Goal: Task Accomplishment & Management: Manage account settings

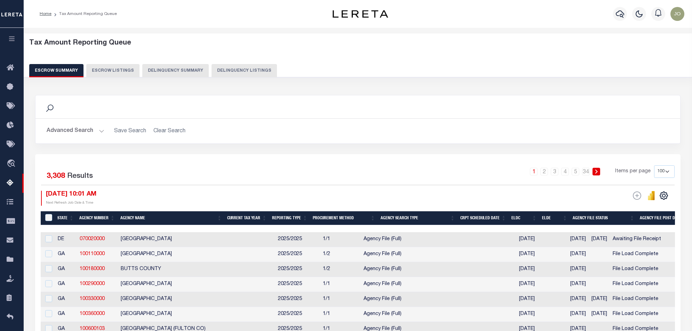
select select "100"
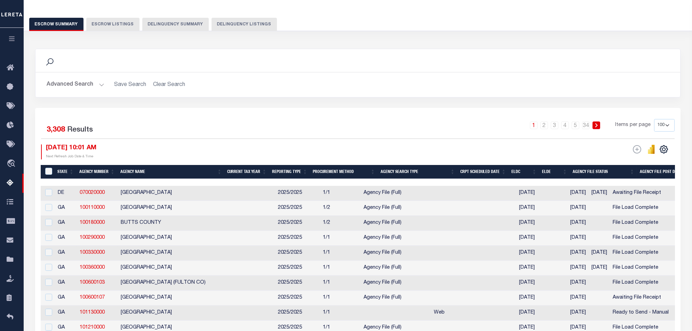
scroll to position [46, 0]
click at [303, 39] on div "Tax Amount Reporting Queue Escrow Summary Escrow Listings Delinquency Summary" at bounding box center [357, 14] width 681 height 55
click at [179, 26] on button "Delinquency Summary" at bounding box center [175, 24] width 66 height 13
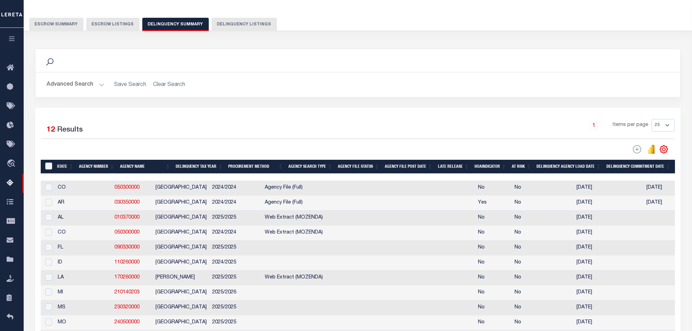
scroll to position [0, 554]
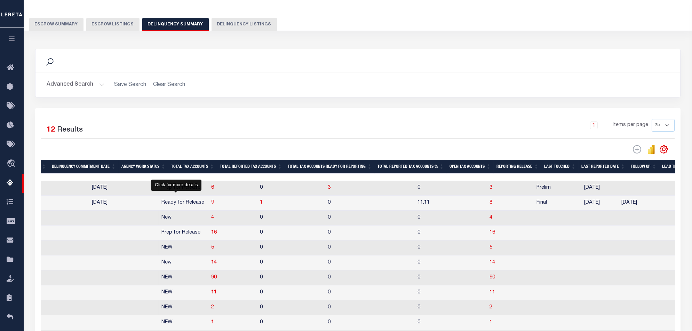
click at [211, 205] on span "9" at bounding box center [212, 202] width 3 height 5
select select "100"
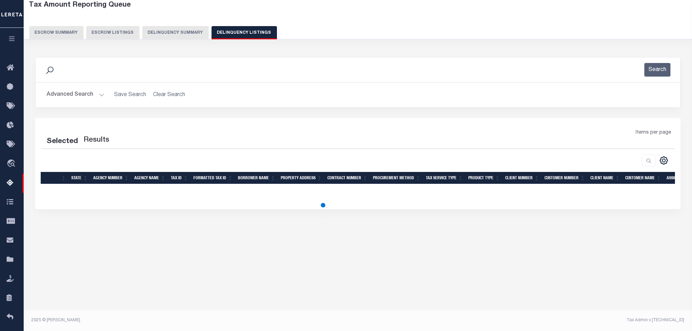
scroll to position [38, 0]
select select "100"
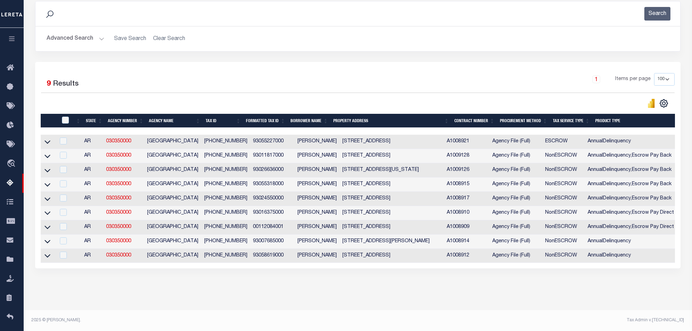
scroll to position [0, 0]
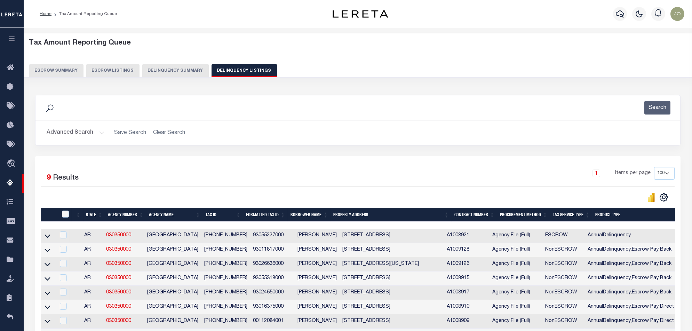
click at [177, 69] on button "Delinquency Summary" at bounding box center [175, 70] width 66 height 13
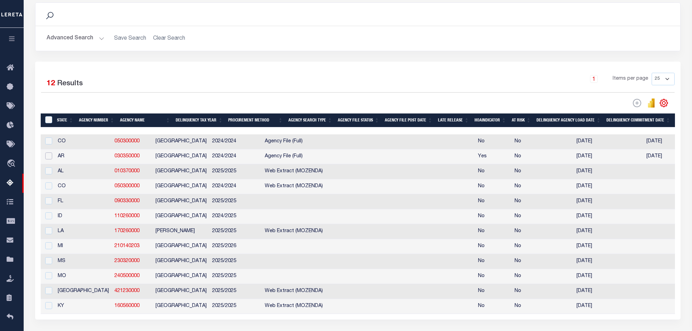
click at [49, 159] on input "checkbox" at bounding box center [48, 155] width 7 height 7
checkbox input "true"
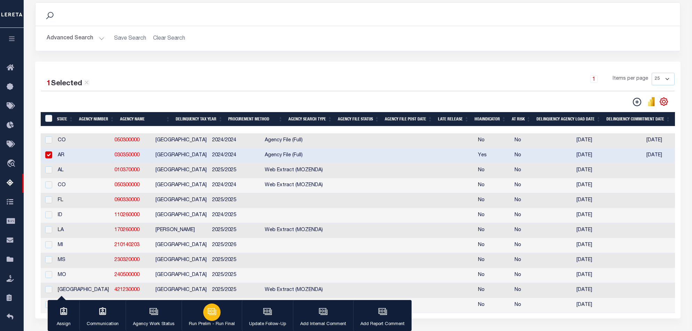
click at [205, 312] on div "button" at bounding box center [211, 311] width 17 height 17
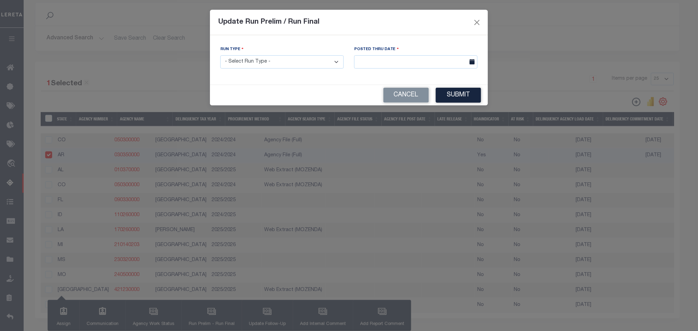
click at [261, 67] on select "- Select Run Type - Prelim Run Final Run" at bounding box center [281, 62] width 123 height 14
select select "F"
click at [220, 55] on select "- Select Run Type - Prelim Run Final Run" at bounding box center [281, 62] width 123 height 14
click at [448, 55] on input "text" at bounding box center [415, 62] width 123 height 14
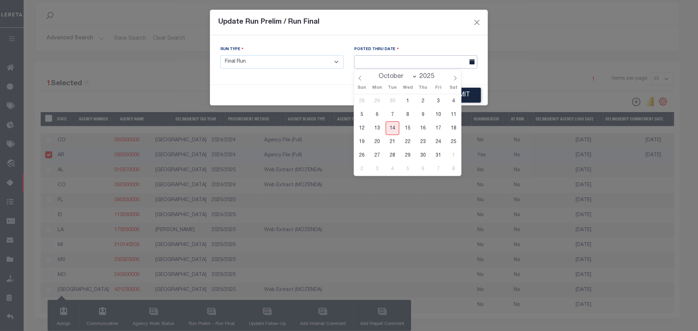
click at [447, 62] on input "text" at bounding box center [415, 62] width 123 height 14
click at [391, 128] on span "14" at bounding box center [393, 128] width 14 height 14
type input "[DATE]"
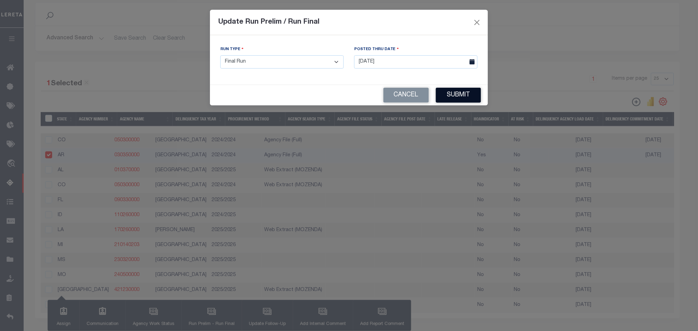
click at [478, 92] on button "Submit" at bounding box center [458, 95] width 45 height 15
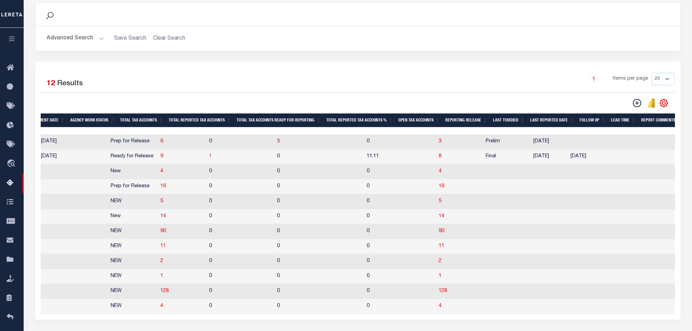
click at [209, 158] on span "1" at bounding box center [210, 156] width 3 height 5
select select "100"
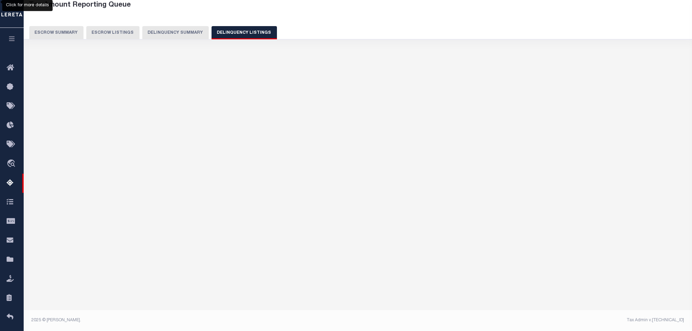
select select "100"
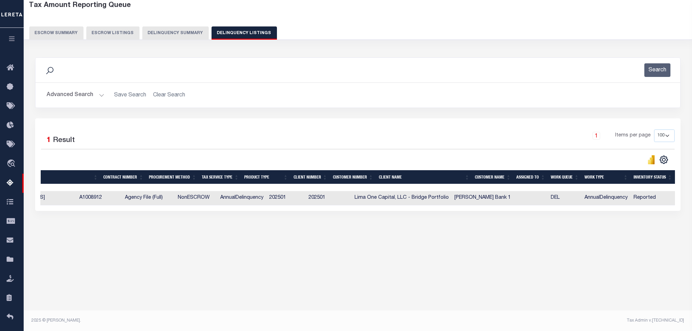
scroll to position [0, 162]
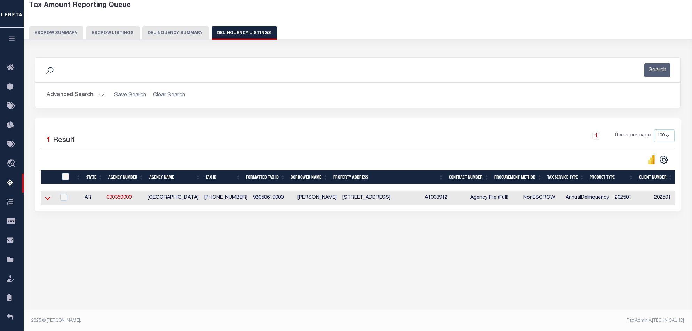
click at [48, 202] on icon at bounding box center [48, 197] width 6 height 7
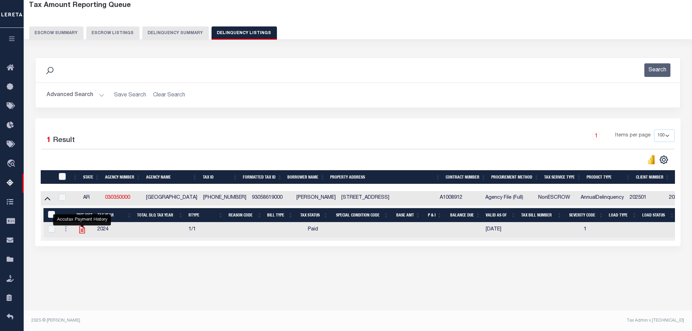
click at [83, 231] on icon "" at bounding box center [82, 229] width 6 height 7
checkbox input "true"
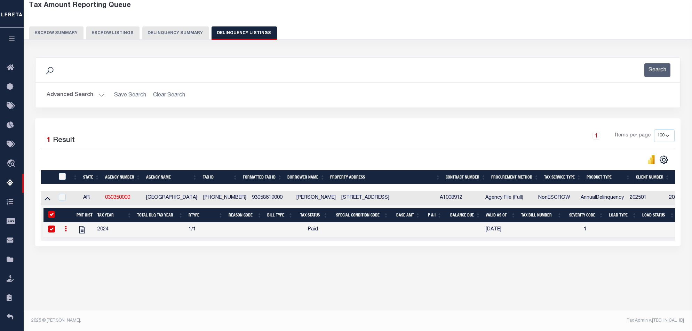
drag, startPoint x: 134, startPoint y: 202, endPoint x: 104, endPoint y: 203, distance: 30.6
click at [104, 203] on td "030350000" at bounding box center [122, 198] width 41 height 14
checkbox input "true"
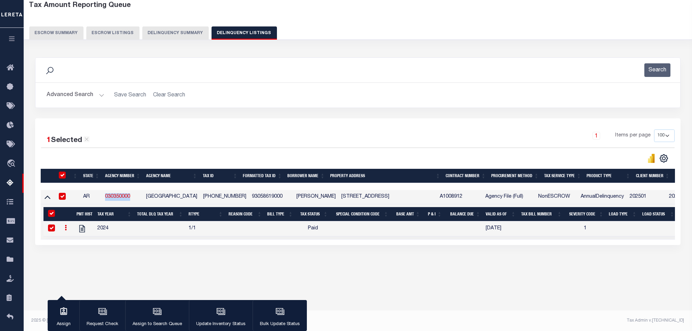
drag, startPoint x: 134, startPoint y: 196, endPoint x: 102, endPoint y: 195, distance: 31.7
click at [102, 195] on tr "AR 030350000 JEFFERSON COUNTY 930-58619-000 93058619000 Jorge lopez 1313 S LAUR…" at bounding box center [538, 197] width 994 height 14
copy tr "030350000"
click at [85, 229] on icon "" at bounding box center [82, 228] width 9 height 9
checkbox input "false"
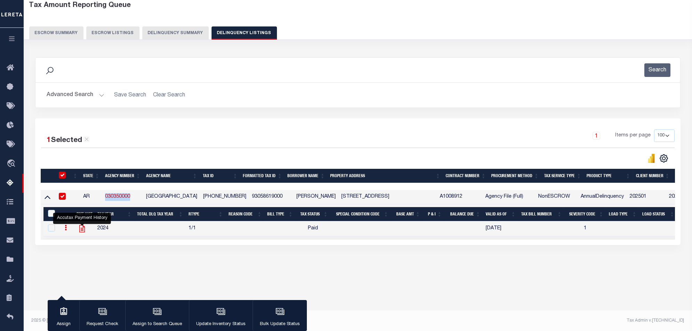
checkbox input "false"
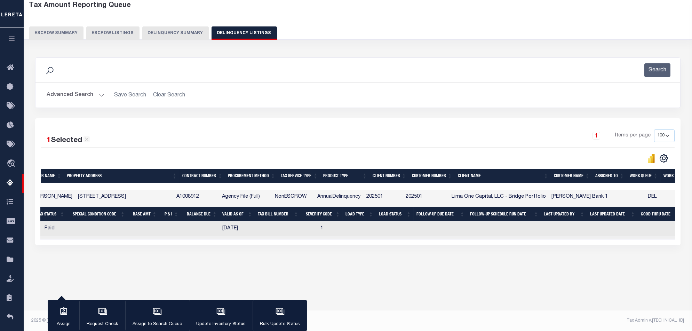
scroll to position [0, 284]
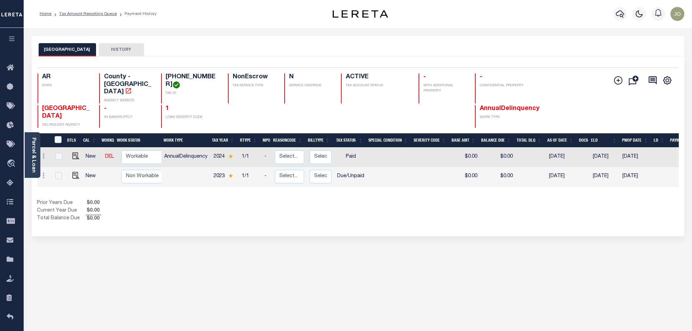
click at [206, 76] on h4 "[PHONE_NUMBER]" at bounding box center [193, 80] width 54 height 15
drag, startPoint x: 208, startPoint y: 76, endPoint x: 164, endPoint y: 80, distance: 43.6
click at [164, 80] on div "930-58619-000 TAX ID" at bounding box center [190, 88] width 59 height 30
copy h4 "[PHONE_NUMBER]"
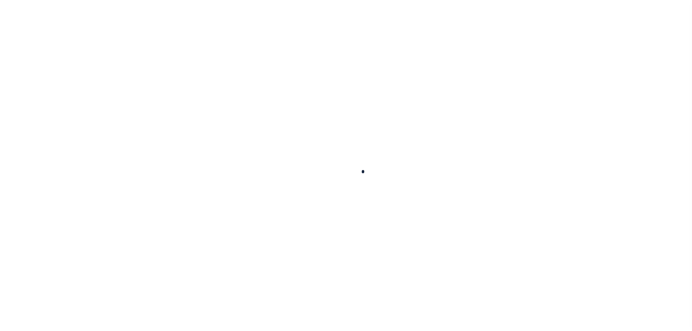
select select "100"
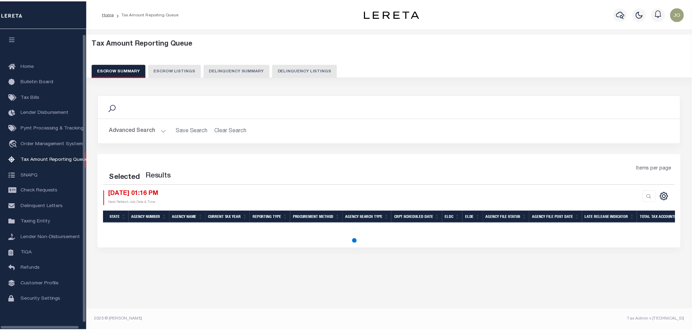
scroll to position [11, 0]
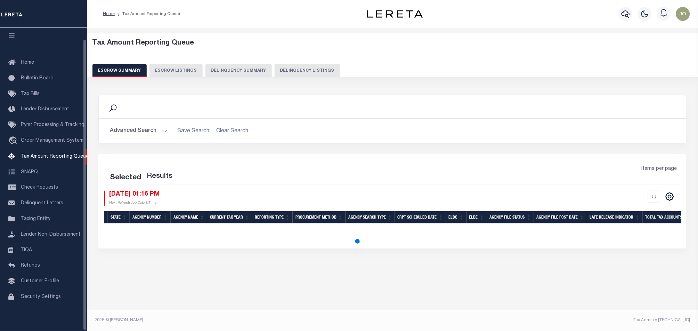
select select "100"
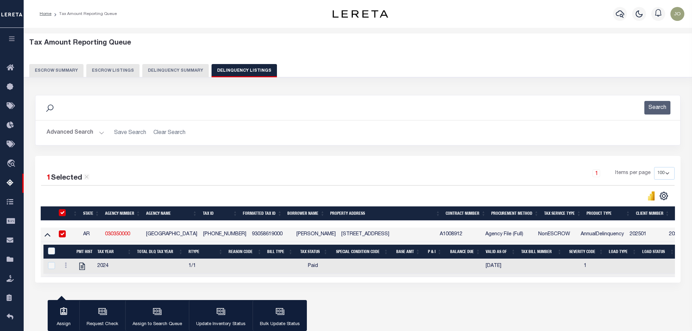
select select "100"
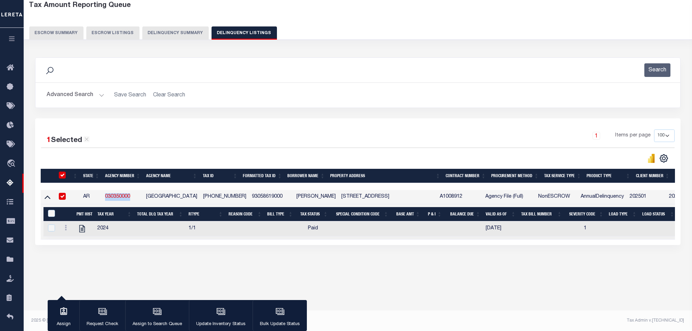
scroll to position [0, 156]
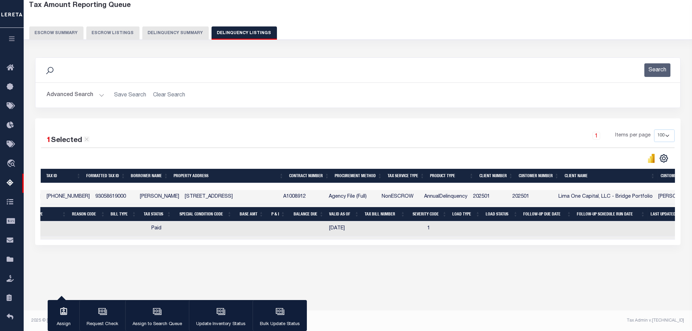
drag, startPoint x: 177, startPoint y: 244, endPoint x: 131, endPoint y: 242, distance: 46.3
click at [132, 239] on div "State Agency Number Agency Name Tax ID Formatted Tax ID Borrower Name Property …" at bounding box center [358, 214] width 634 height 49
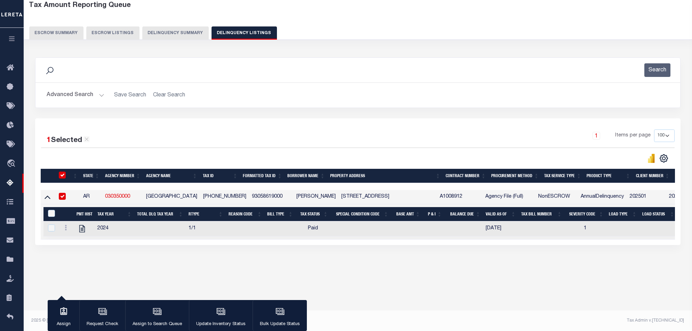
click at [167, 34] on button "Delinquency Summary" at bounding box center [175, 32] width 66 height 13
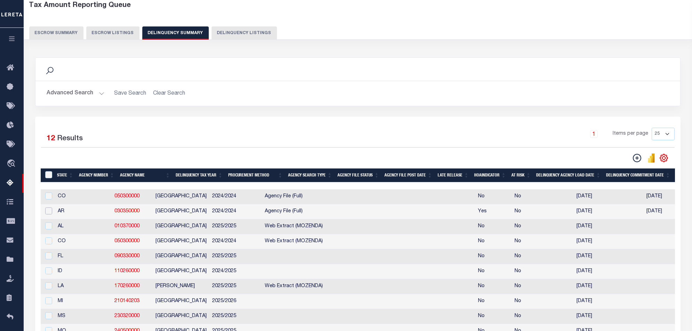
click at [46, 213] on input "checkbox" at bounding box center [48, 210] width 7 height 7
checkbox input "true"
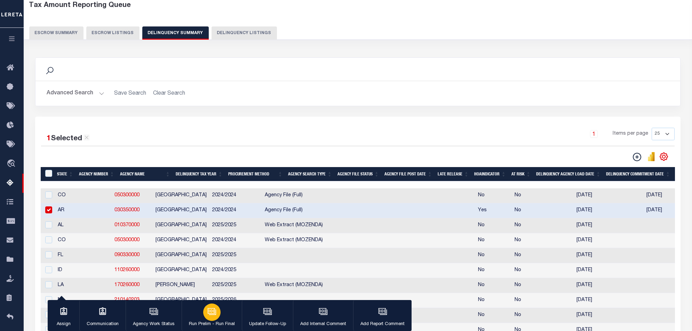
click at [213, 316] on icon "button" at bounding box center [211, 311] width 9 height 9
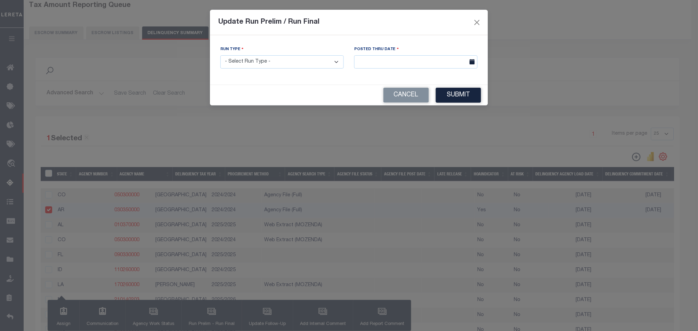
click at [319, 68] on select "- Select Run Type - Prelim Run Final Run" at bounding box center [281, 62] width 123 height 14
select select "F"
click at [220, 55] on select "- Select Run Type - Prelim Run Final Run" at bounding box center [281, 62] width 123 height 14
click at [404, 63] on input "text" at bounding box center [415, 62] width 123 height 14
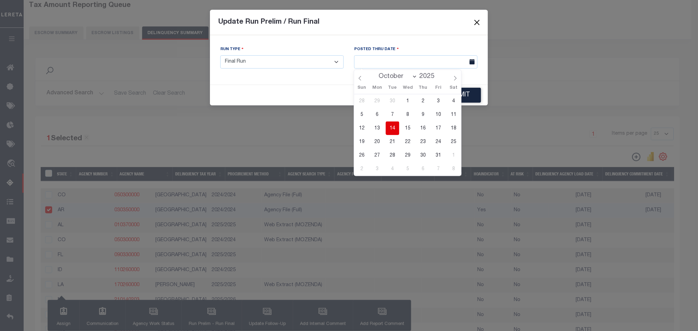
click at [394, 128] on span "14" at bounding box center [393, 128] width 14 height 14
type input "[DATE]"
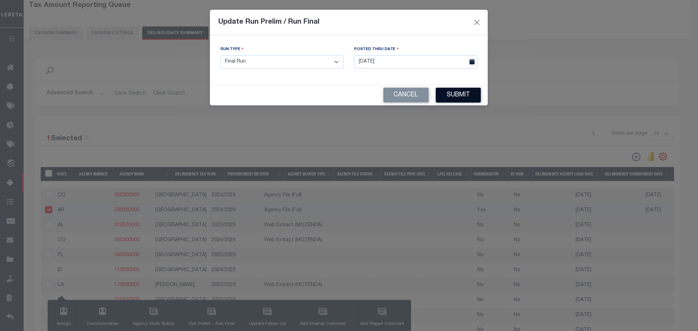
click at [463, 93] on button "Submit" at bounding box center [458, 95] width 45 height 15
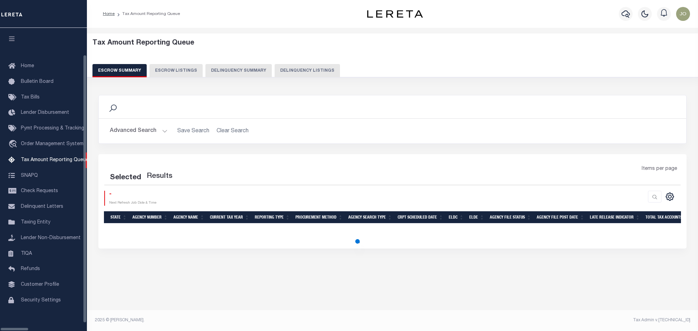
select select "100"
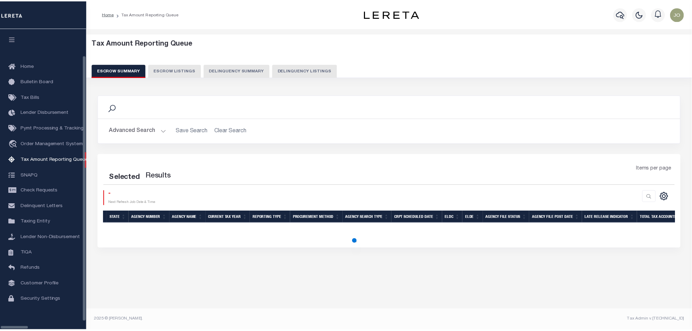
scroll to position [11, 0]
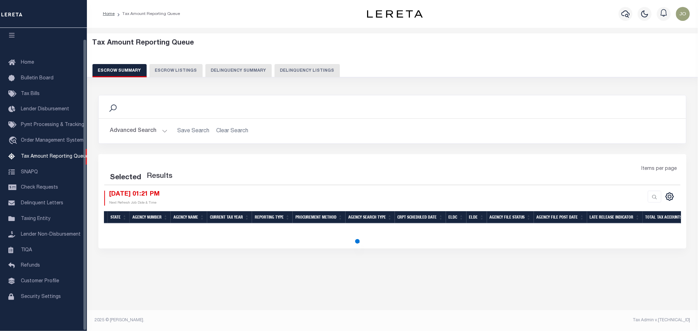
select select "100"
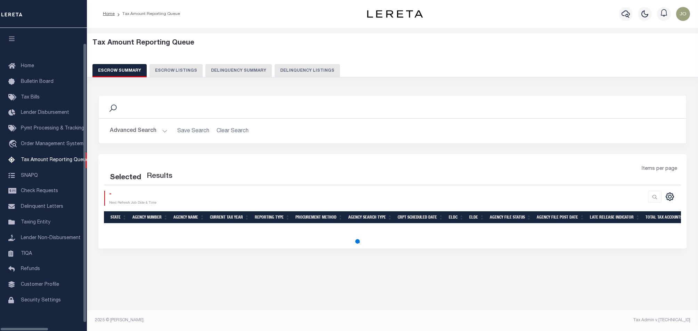
select select "100"
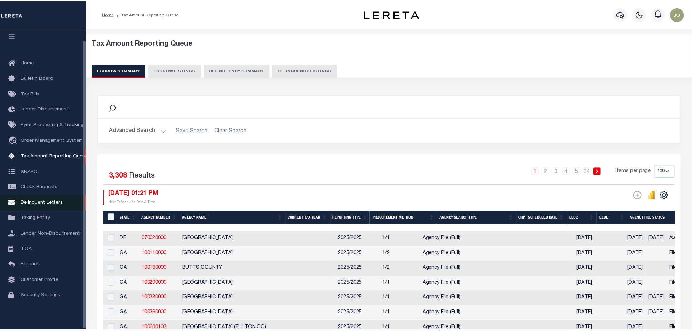
scroll to position [11, 0]
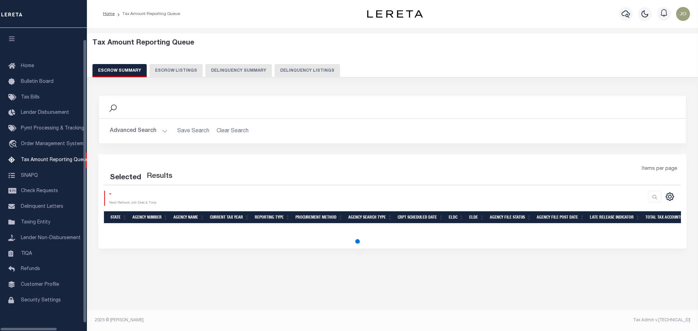
select select "100"
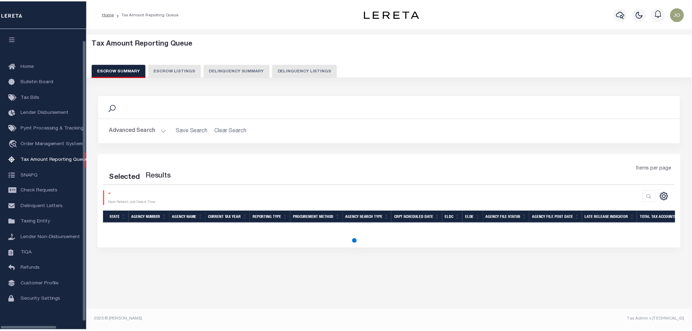
scroll to position [11, 0]
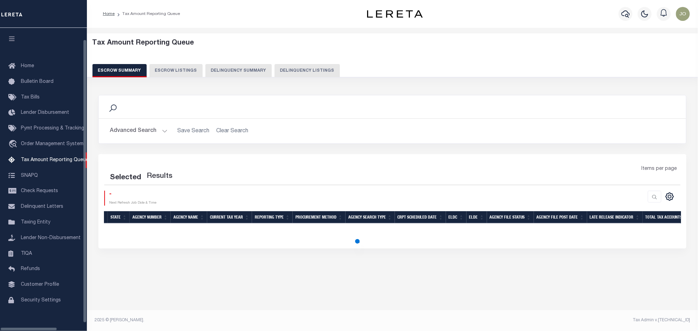
select select "100"
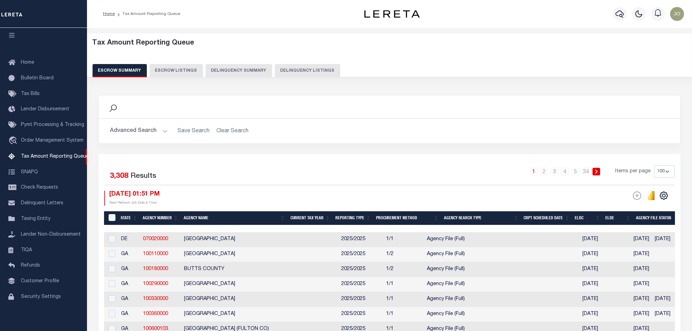
click at [326, 168] on div "1 2 3 4 5 … 34 Items per page 10 25 50 100 500" at bounding box center [461, 174] width 425 height 18
click at [255, 69] on button "Delinquency Summary" at bounding box center [238, 70] width 66 height 13
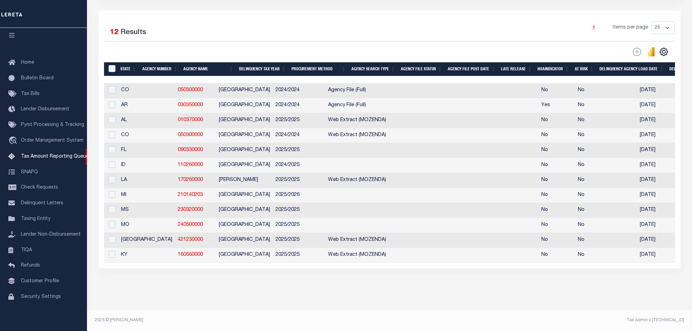
scroll to position [0, 499]
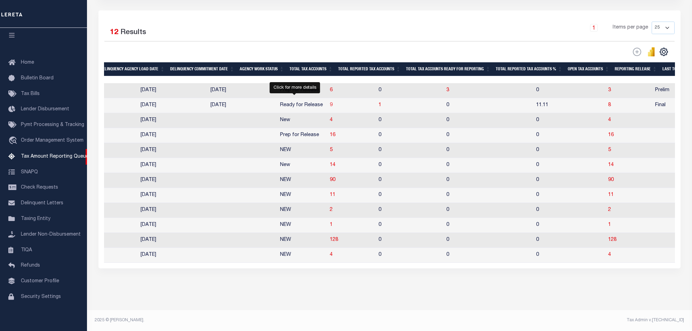
click at [330, 103] on span "9" at bounding box center [331, 105] width 3 height 5
select select "100"
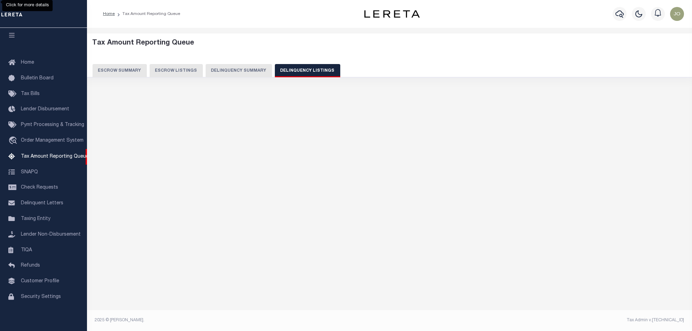
scroll to position [0, 0]
select select "100"
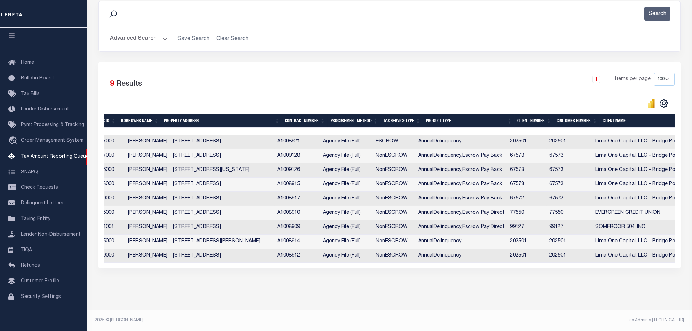
scroll to position [0, 250]
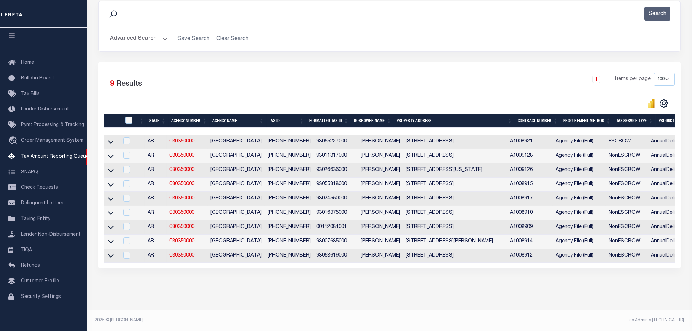
drag, startPoint x: 112, startPoint y: 251, endPoint x: 121, endPoint y: 246, distance: 10.0
click at [112, 254] on icon at bounding box center [111, 255] width 6 height 3
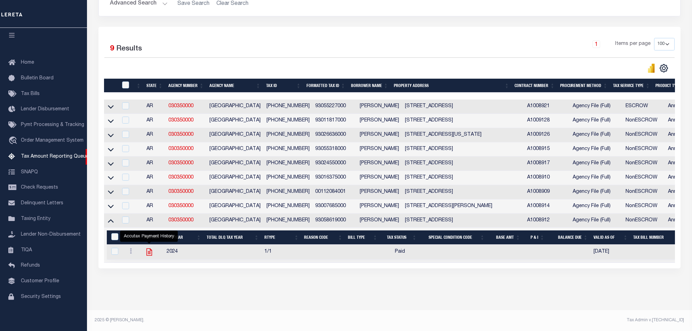
click at [152, 249] on icon "" at bounding box center [149, 251] width 9 height 9
checkbox input "true"
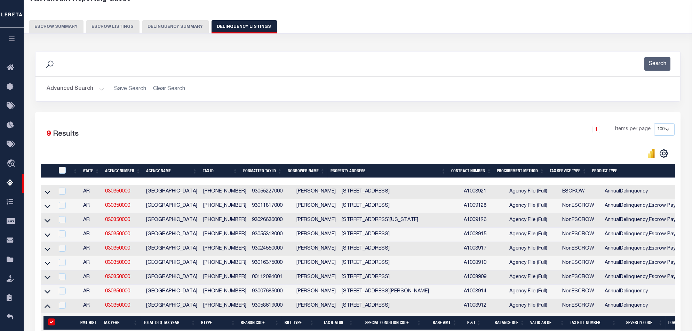
click at [183, 28] on button "Delinquency Summary" at bounding box center [175, 26] width 66 height 13
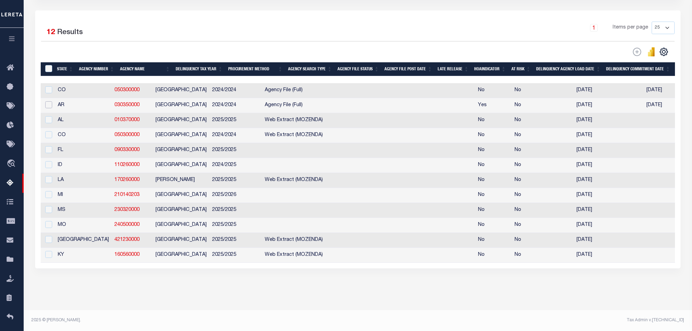
click at [47, 101] on input "checkbox" at bounding box center [48, 104] width 7 height 7
checkbox input "true"
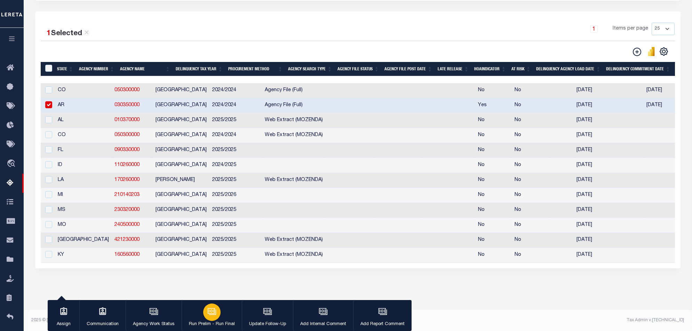
click at [215, 318] on div "button" at bounding box center [211, 311] width 17 height 17
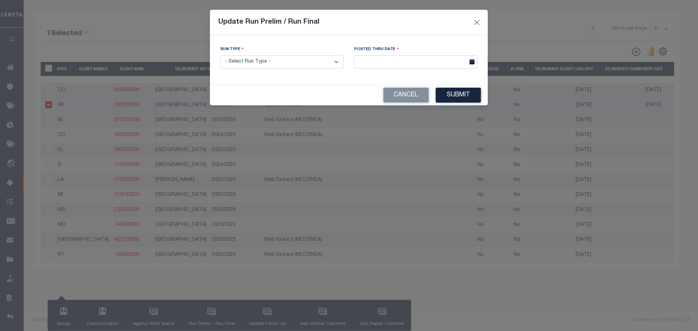
click at [306, 64] on select "- Select Run Type - Prelim Run Final Run" at bounding box center [281, 62] width 123 height 14
select select "F"
click at [220, 55] on select "- Select Run Type - Prelim Run Final Run" at bounding box center [281, 62] width 123 height 14
click at [393, 56] on input "text" at bounding box center [415, 62] width 123 height 14
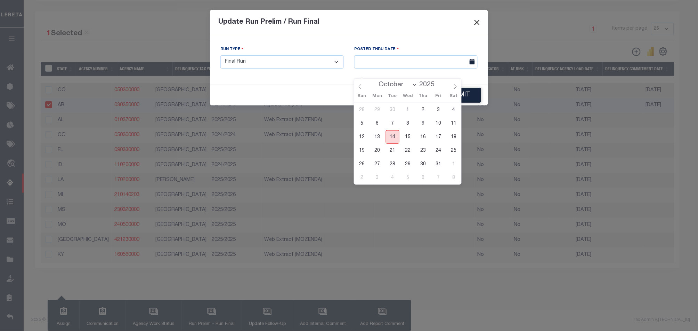
click at [393, 130] on span "14" at bounding box center [393, 137] width 14 height 14
type input "[DATE]"
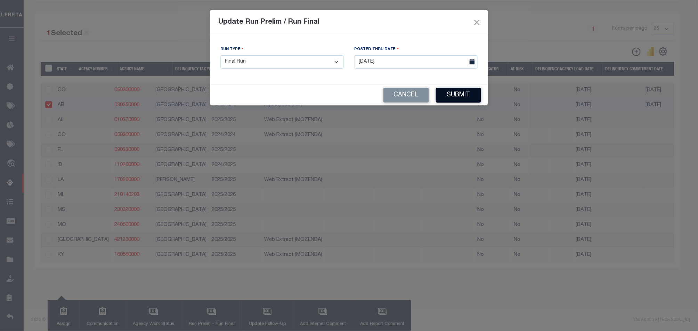
click at [441, 98] on button "Submit" at bounding box center [458, 95] width 45 height 15
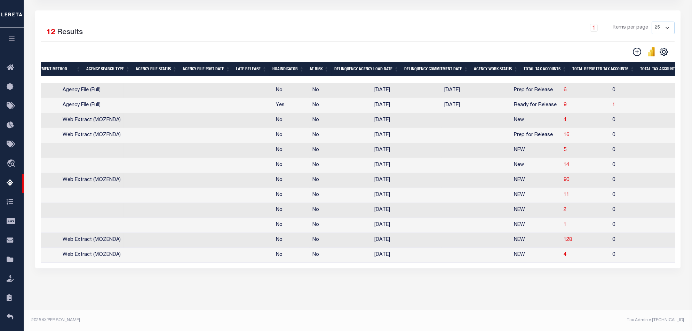
scroll to position [0, 249]
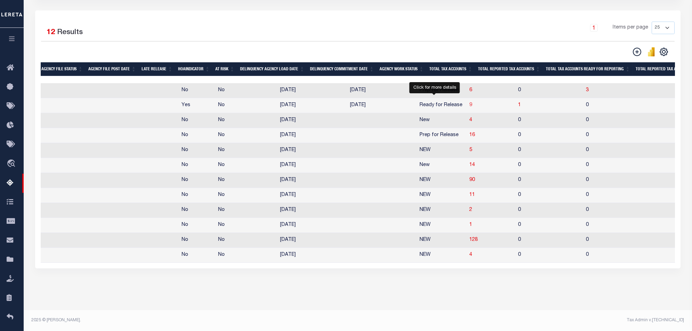
click at [469, 103] on span "9" at bounding box center [470, 105] width 3 height 5
select select "100"
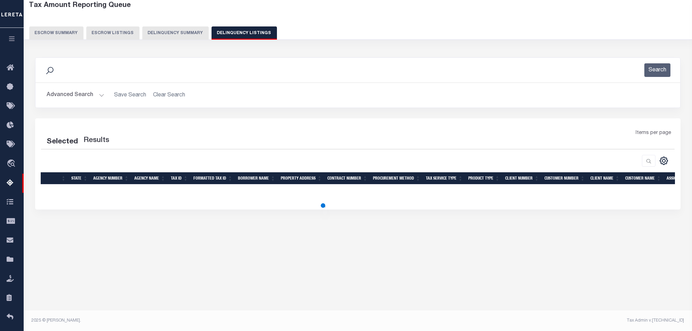
select select "100"
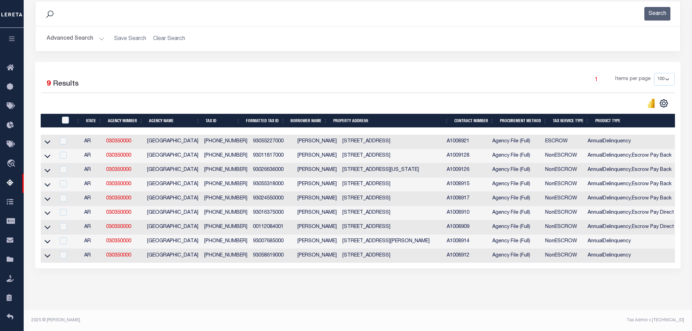
click at [48, 237] on icon at bounding box center [48, 240] width 6 height 7
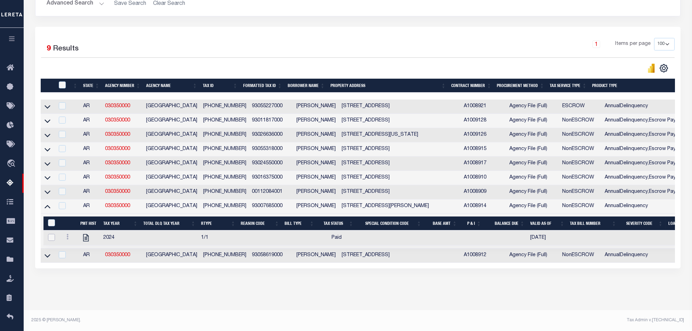
click at [52, 234] on input "checkbox" at bounding box center [51, 237] width 7 height 7
checkbox input "true"
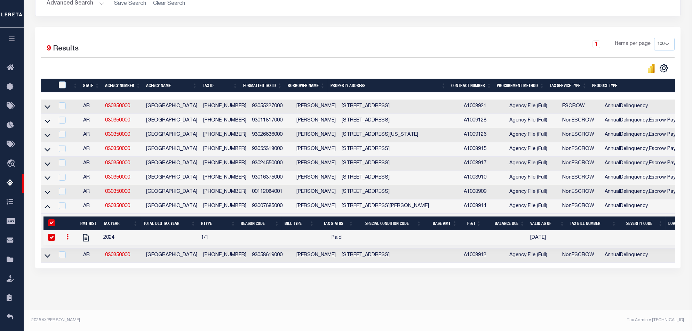
click at [52, 219] on input "&nbsp;" at bounding box center [51, 222] width 7 height 7
checkbox input "false"
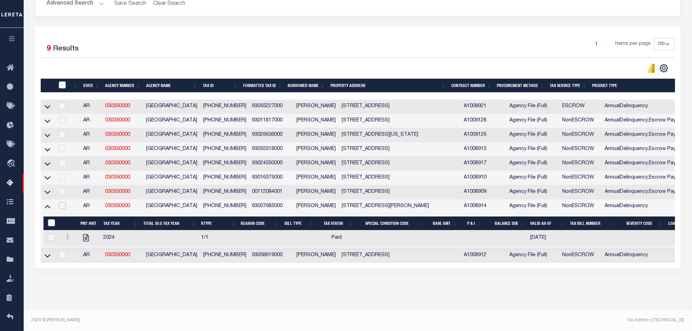
click at [59, 202] on input "checkbox" at bounding box center [62, 205] width 7 height 7
checkbox input "true"
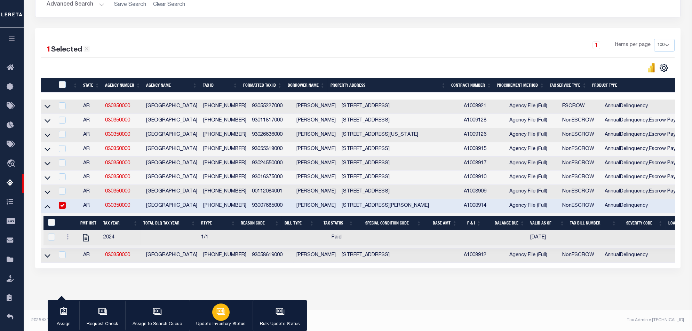
click at [220, 316] on icon "button" at bounding box center [220, 311] width 9 height 9
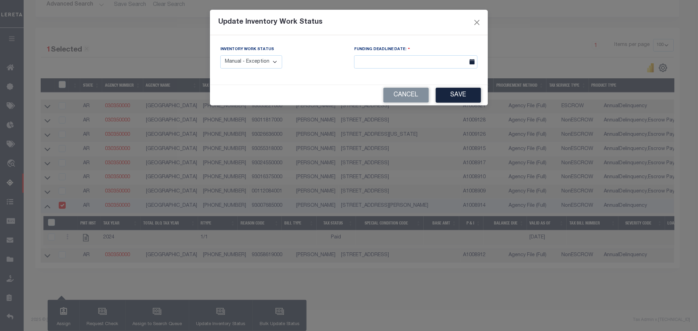
click at [269, 62] on select "Manual - Exception Pended - Awaiting Search Late Add Exception Completed" at bounding box center [251, 62] width 62 height 14
select select "4"
click at [220, 55] on select "Manual - Exception Pended - Awaiting Search Late Add Exception Completed" at bounding box center [251, 62] width 62 height 14
click at [422, 69] on div "FUNDING DEADLINE DATE:" at bounding box center [416, 60] width 134 height 29
click at [430, 55] on div "FUNDING DEADLINE DATE:" at bounding box center [415, 57] width 123 height 23
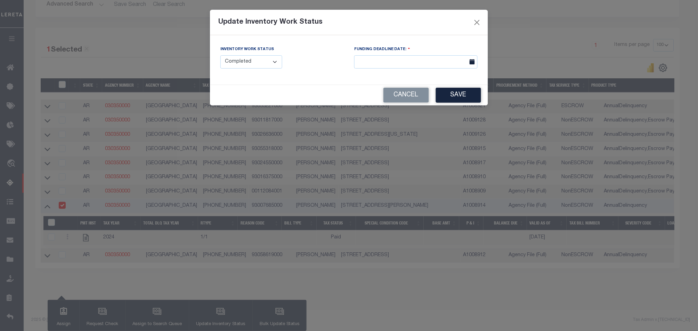
click at [438, 55] on div "FUNDING DEADLINE DATE:" at bounding box center [415, 57] width 123 height 23
click at [436, 61] on input "text" at bounding box center [415, 62] width 123 height 14
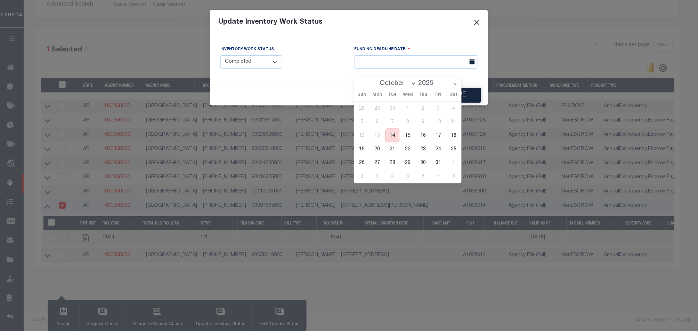
click at [395, 129] on span "14" at bounding box center [393, 136] width 14 height 14
type input "[DATE]"
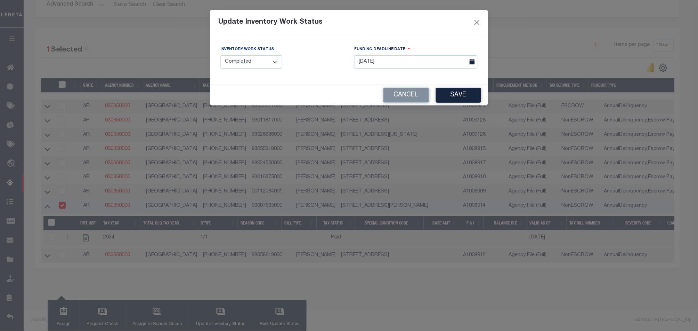
click at [457, 94] on button "Save" at bounding box center [458, 95] width 45 height 15
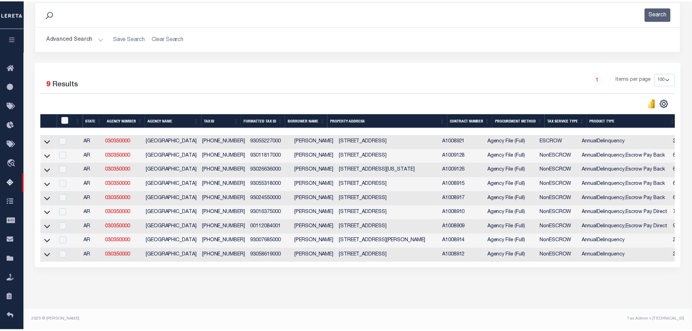
scroll to position [101, 0]
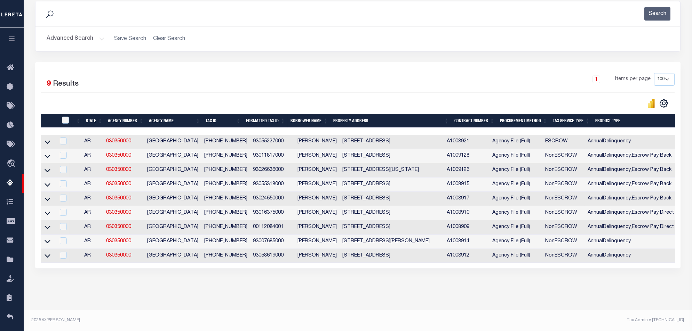
click at [429, 262] on div "State Agency Number Agency Name Tax ID Formatted Tax ID Borrower Name Property …" at bounding box center [358, 199] width 634 height 128
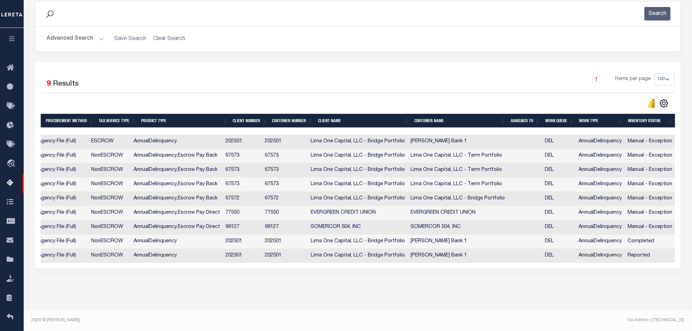
scroll to position [55, 0]
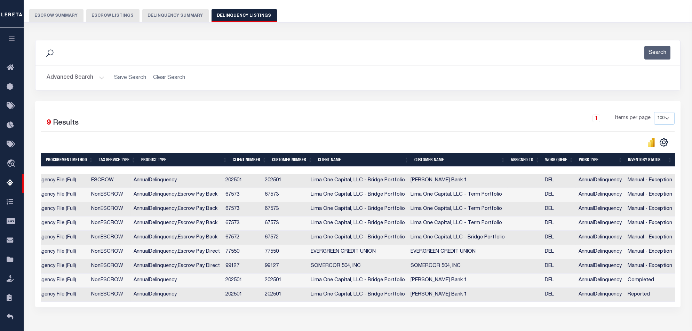
click at [171, 20] on button "Delinquency Summary" at bounding box center [175, 15] width 66 height 13
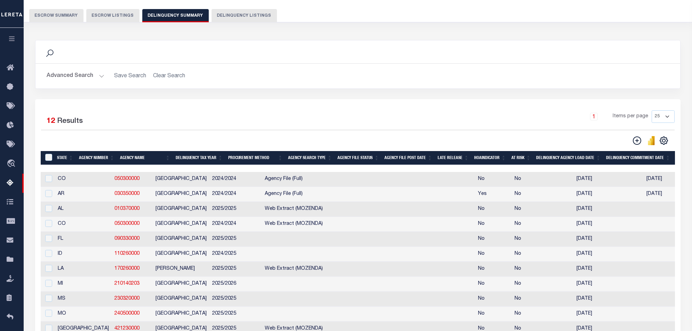
scroll to position [153, 0]
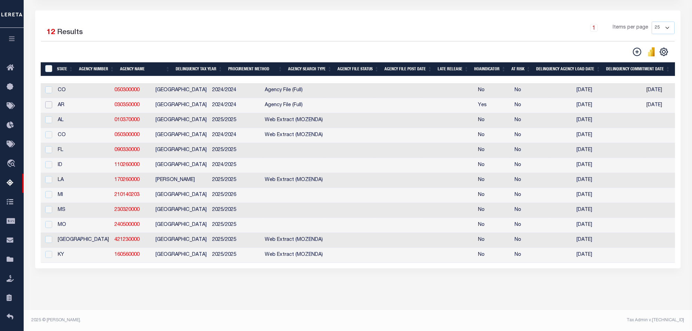
click at [50, 101] on input "checkbox" at bounding box center [48, 104] width 7 height 7
checkbox input "true"
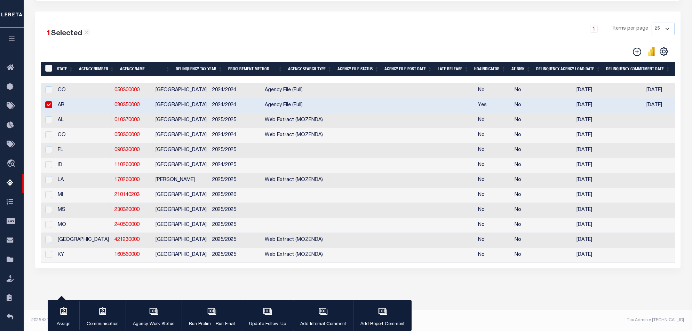
scroll to position [151, 0]
click at [217, 318] on div "button" at bounding box center [211, 311] width 17 height 17
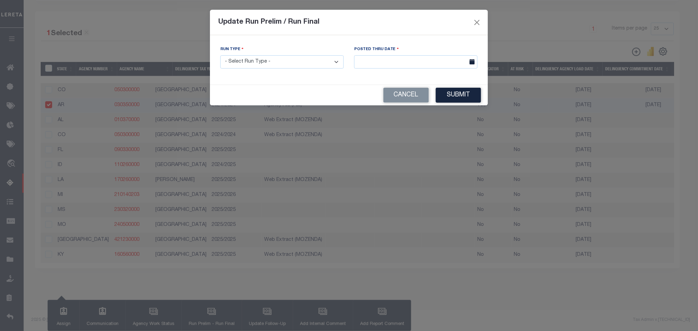
click at [317, 60] on select "- Select Run Type - Prelim Run Final Run" at bounding box center [281, 62] width 123 height 14
select select "F"
click at [220, 55] on select "- Select Run Type - Prelim Run Final Run" at bounding box center [281, 62] width 123 height 14
click at [427, 64] on input "text" at bounding box center [415, 62] width 123 height 14
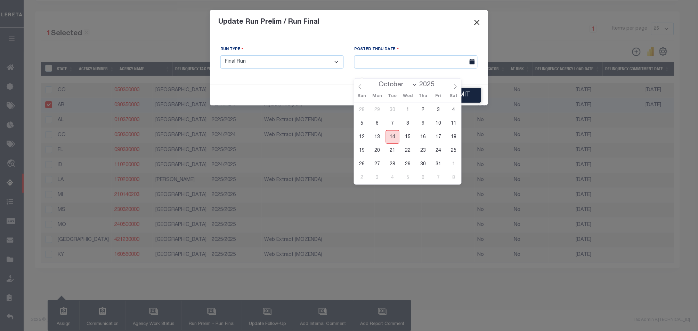
click at [393, 130] on span "14" at bounding box center [393, 137] width 14 height 14
type input "[DATE]"
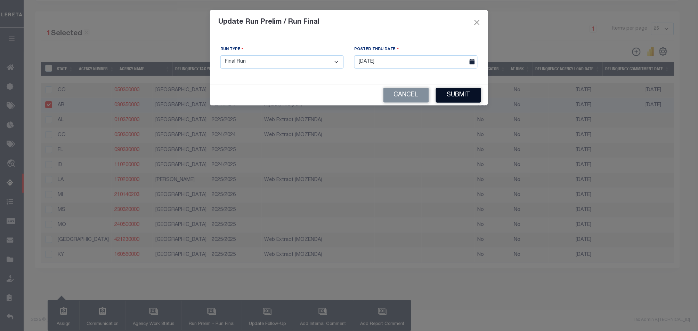
click at [451, 95] on button "Submit" at bounding box center [458, 95] width 45 height 15
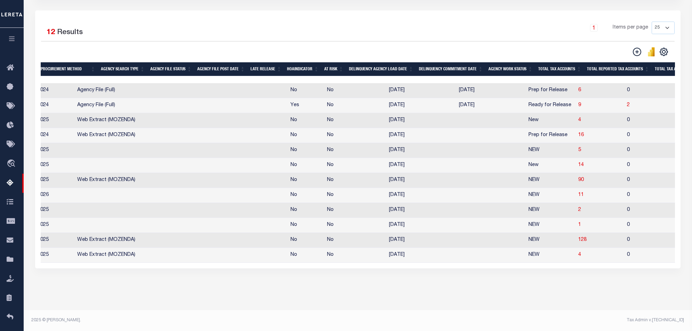
scroll to position [0, 188]
drag, startPoint x: 376, startPoint y: 266, endPoint x: 416, endPoint y: 233, distance: 51.6
click at [463, 264] on div "1 Selected 12 Results 1 Items per page 25 100 200 500 1000" at bounding box center [357, 139] width 645 height 258
click at [577, 103] on span "9" at bounding box center [578, 105] width 3 height 5
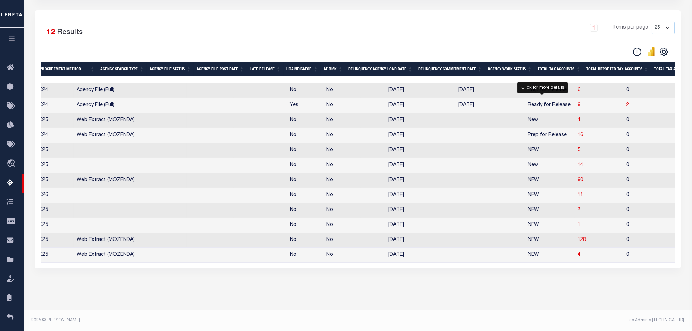
select select "100"
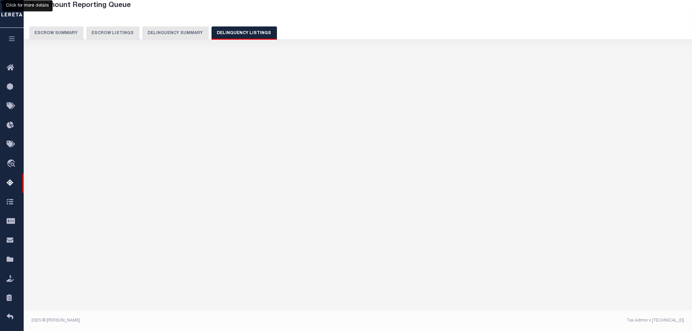
select select "100"
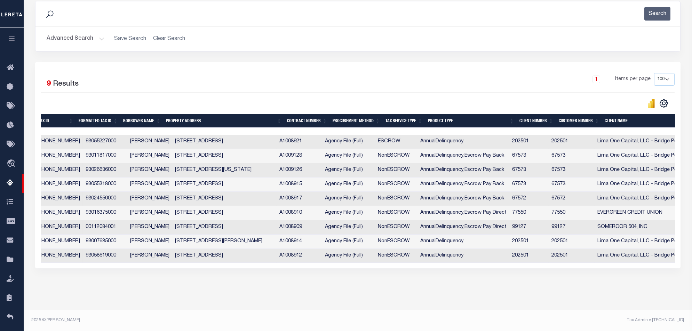
scroll to position [0, 170]
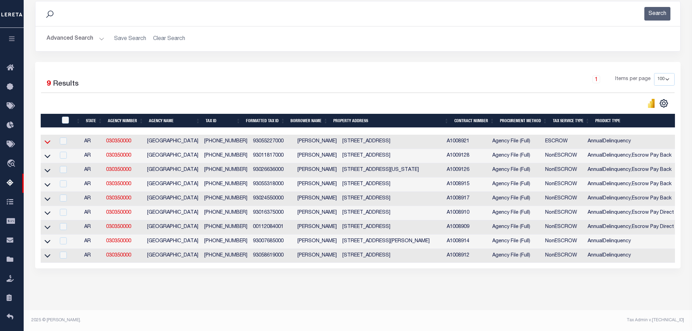
click at [47, 140] on icon at bounding box center [48, 141] width 6 height 3
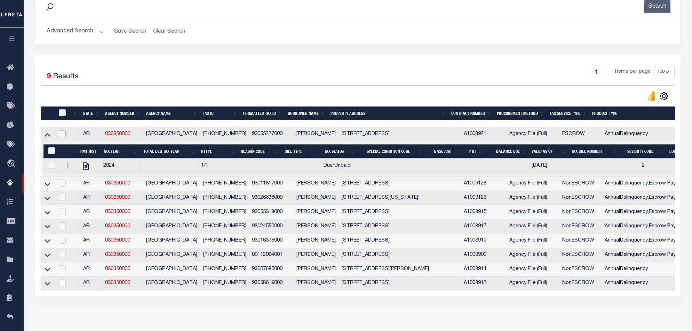
click at [62, 136] on input "checkbox" at bounding box center [62, 133] width 7 height 7
checkbox input "true"
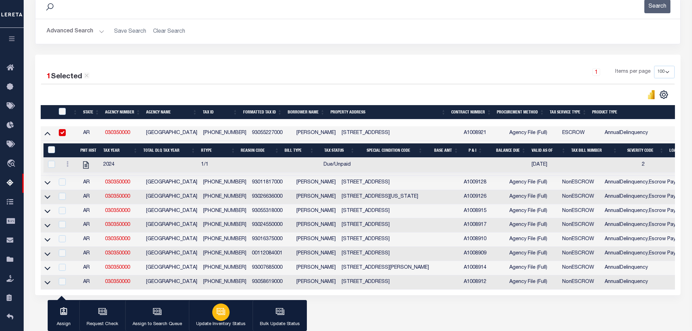
click at [216, 312] on icon "button" at bounding box center [220, 311] width 9 height 9
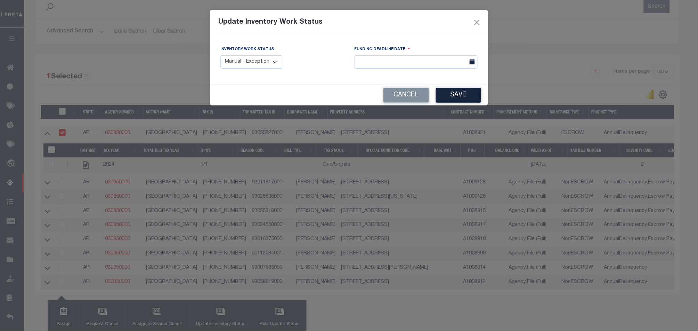
click at [264, 65] on select "Manual - Exception Pended - Awaiting Search Late Add Exception Completed" at bounding box center [251, 62] width 62 height 14
select select "4"
click at [220, 55] on select "Manual - Exception Pended - Awaiting Search Late Add Exception Completed" at bounding box center [251, 62] width 62 height 14
click at [413, 65] on input "text" at bounding box center [415, 62] width 123 height 14
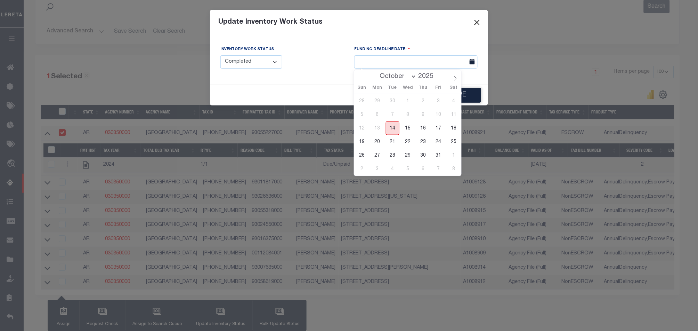
click at [394, 128] on span "14" at bounding box center [393, 128] width 14 height 14
type input "[DATE]"
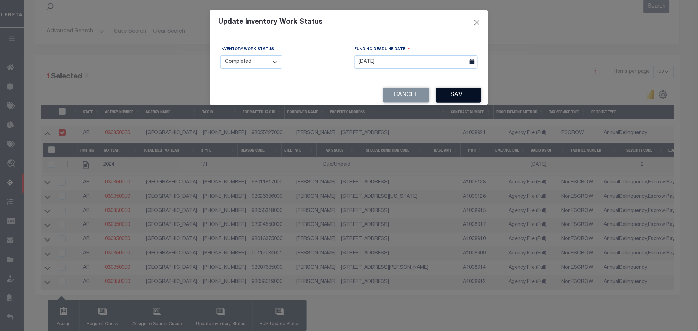
click at [462, 93] on button "Save" at bounding box center [458, 95] width 45 height 15
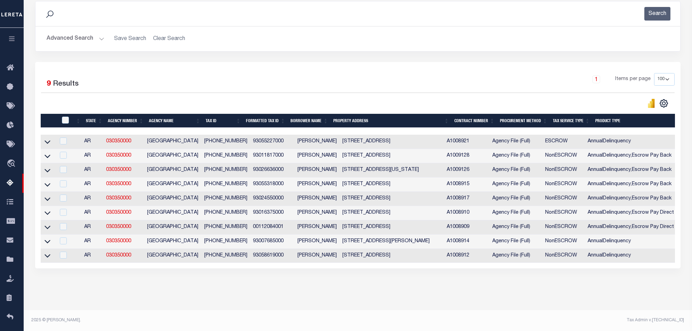
scroll to position [0, 0]
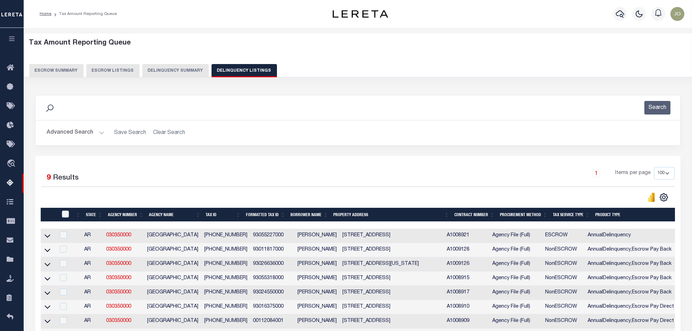
click at [186, 76] on button "Delinquency Summary" at bounding box center [175, 70] width 66 height 13
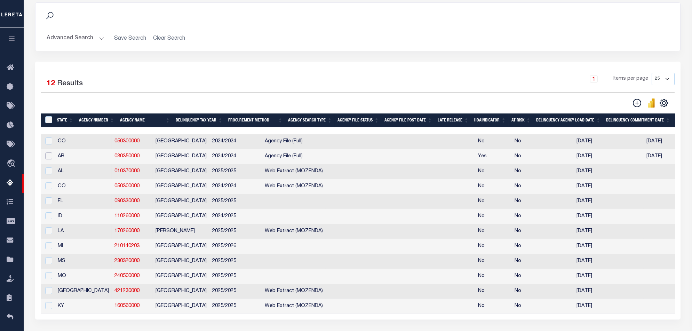
click at [49, 157] on input "checkbox" at bounding box center [48, 155] width 7 height 7
checkbox input "true"
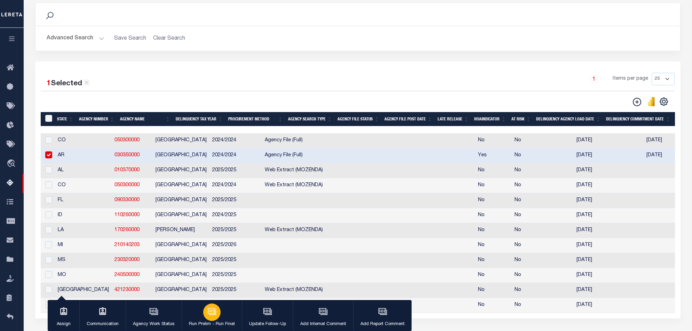
click at [203, 312] on div "button" at bounding box center [211, 311] width 17 height 17
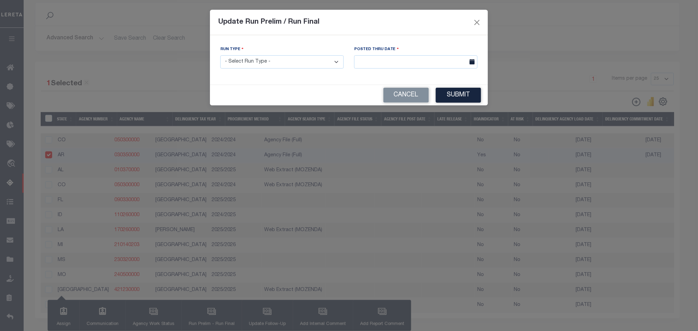
click at [307, 63] on select "- Select Run Type - Prelim Run Final Run" at bounding box center [281, 62] width 123 height 14
select select "F"
click at [220, 55] on select "- Select Run Type - Prelim Run Final Run" at bounding box center [281, 62] width 123 height 14
click at [453, 60] on input "text" at bounding box center [415, 62] width 123 height 14
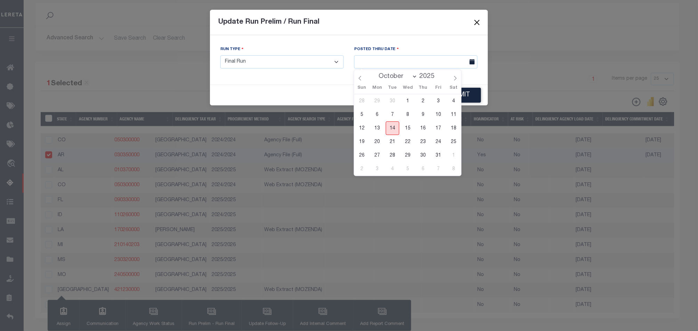
click at [392, 129] on span "14" at bounding box center [393, 128] width 14 height 14
type input "[DATE]"
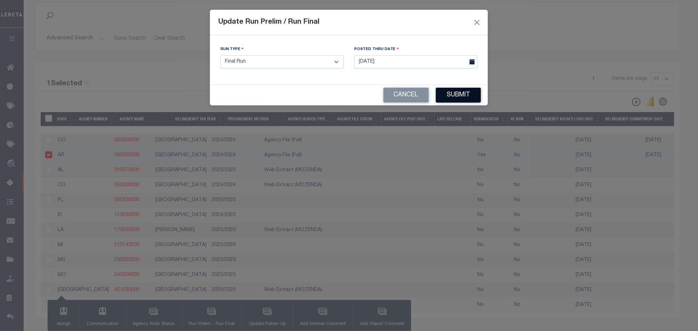
click at [448, 97] on button "Submit" at bounding box center [458, 95] width 45 height 15
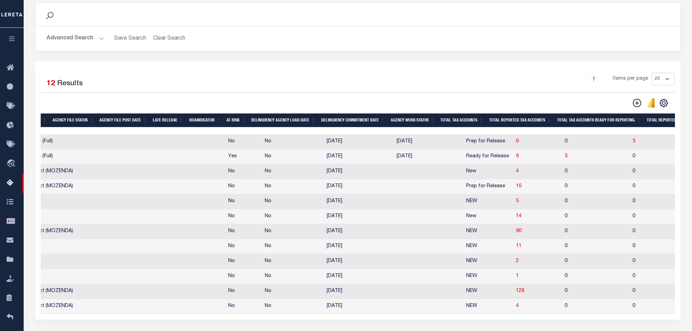
scroll to position [0, 285]
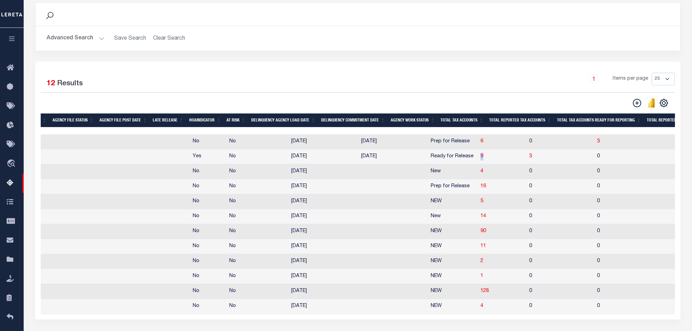
drag, startPoint x: 443, startPoint y: 157, endPoint x: 450, endPoint y: 159, distance: 7.5
click at [477, 159] on td "9" at bounding box center [501, 156] width 49 height 15
checkbox input "true"
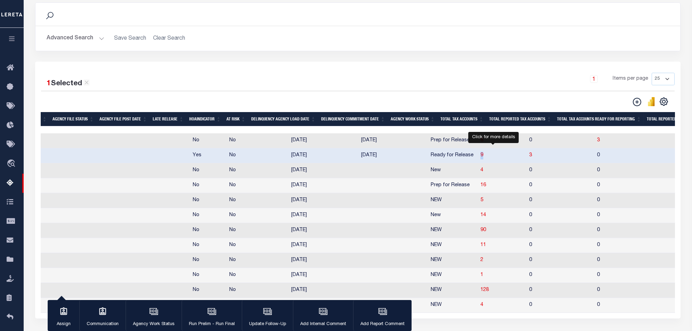
click at [529, 156] on span "3" at bounding box center [530, 155] width 3 height 5
select select "100"
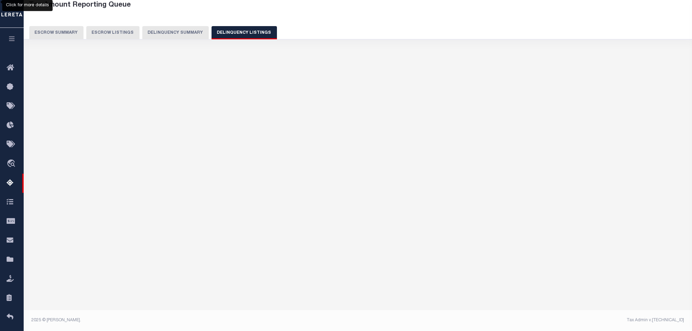
select select "100"
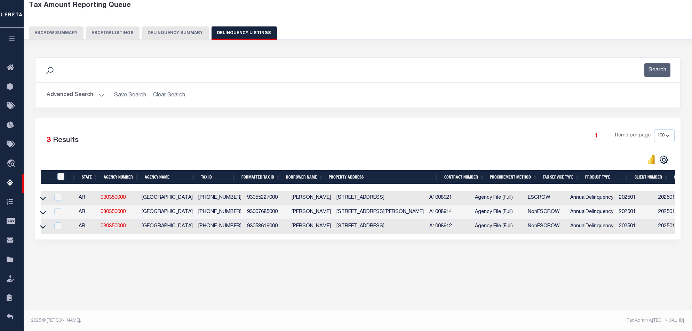
scroll to position [0, 0]
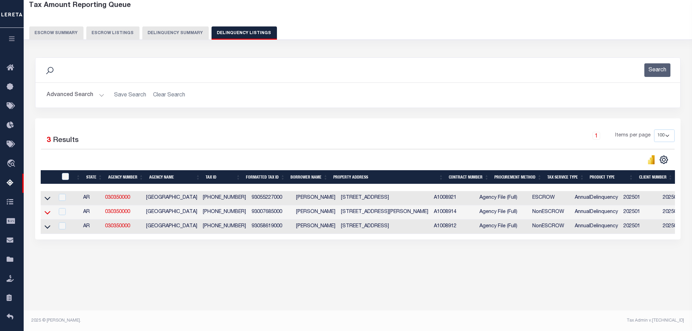
click at [46, 213] on icon at bounding box center [48, 212] width 6 height 7
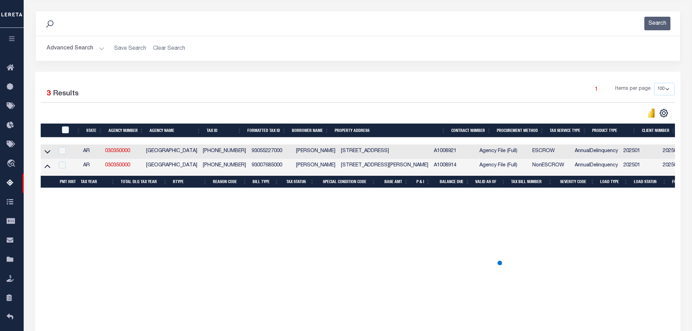
scroll to position [130, 0]
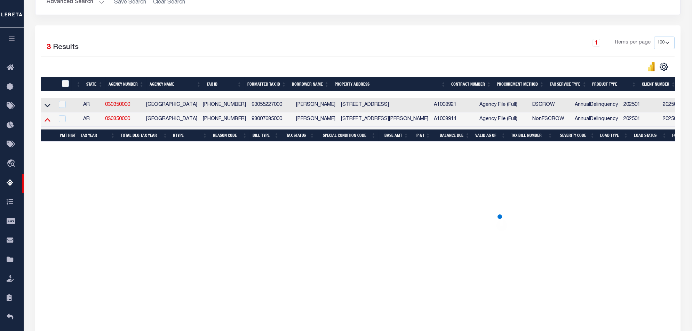
click at [47, 123] on icon at bounding box center [48, 119] width 6 height 7
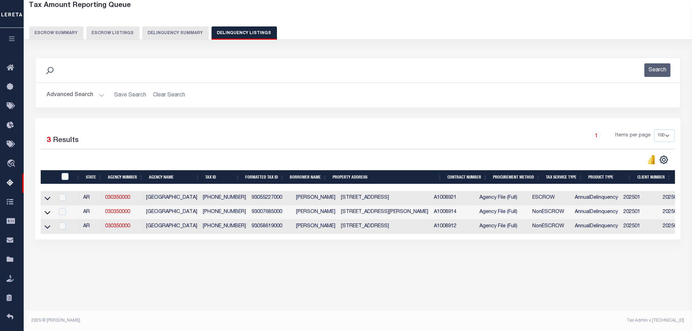
drag, startPoint x: 47, startPoint y: 198, endPoint x: 97, endPoint y: 208, distance: 51.1
click at [48, 199] on icon at bounding box center [48, 197] width 6 height 7
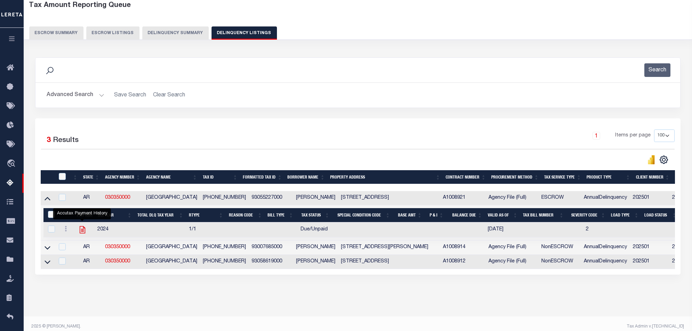
click at [84, 231] on icon "" at bounding box center [82, 229] width 9 height 9
checkbox input "true"
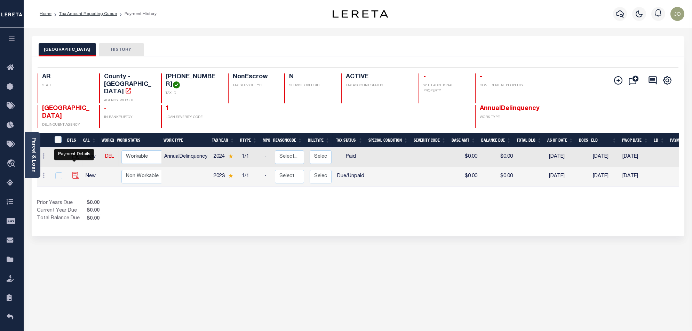
click at [73, 172] on img "" at bounding box center [75, 175] width 7 height 7
checkbox input "true"
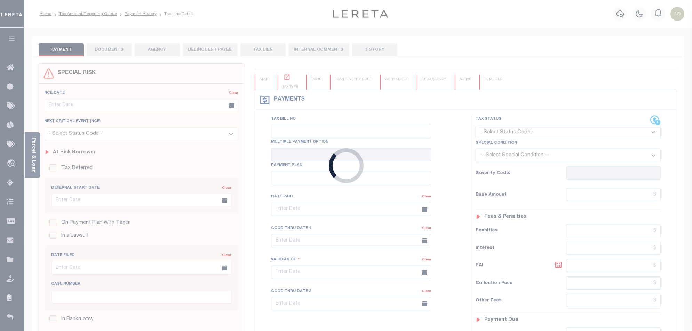
checkbox input "false"
type input "[DATE]"
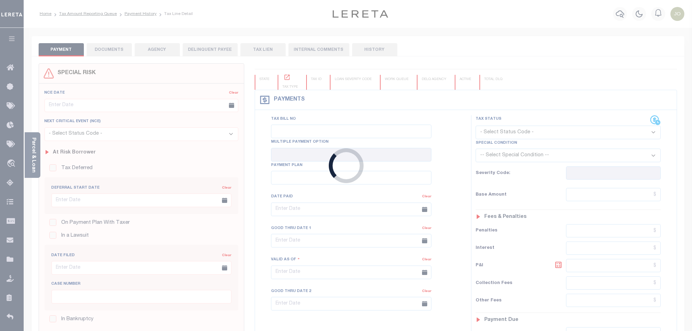
select select "DUE"
type input "1"
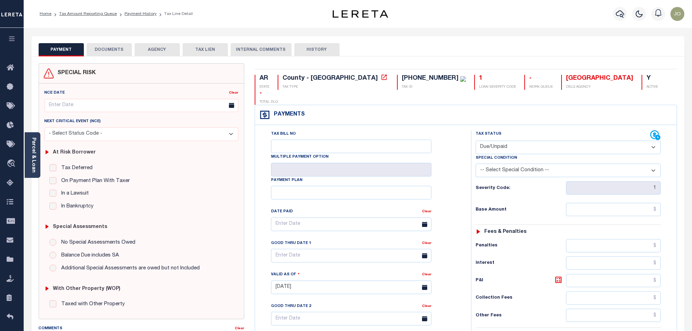
click at [548, 140] on select "- Select Status Code - Open Due/Unpaid Paid Incomplete No Tax Due Internal Refu…" at bounding box center [567, 147] width 185 height 14
select select "PYD"
click at [475, 140] on select "- Select Status Code - Open Due/Unpaid Paid Incomplete No Tax Due Internal Refu…" at bounding box center [567, 147] width 185 height 14
type input "[DATE]"
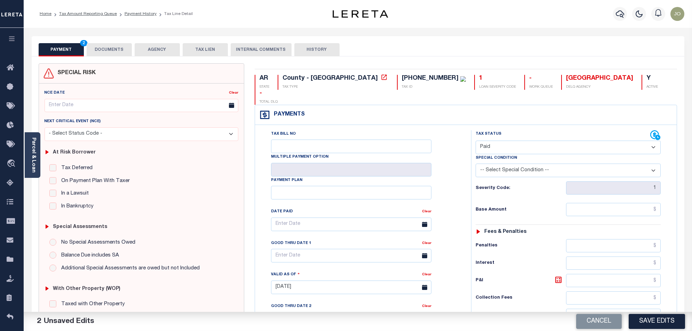
scroll to position [139, 0]
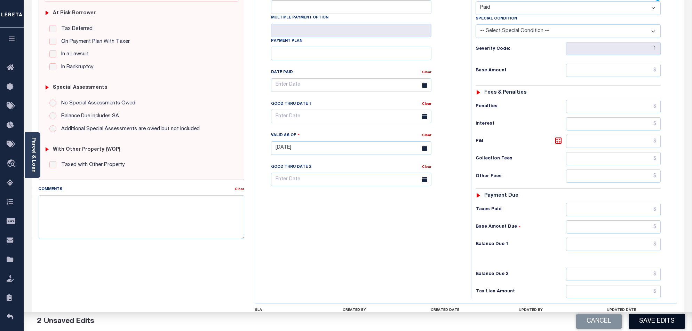
click at [656, 316] on button "Save Edits" at bounding box center [656, 321] width 56 height 15
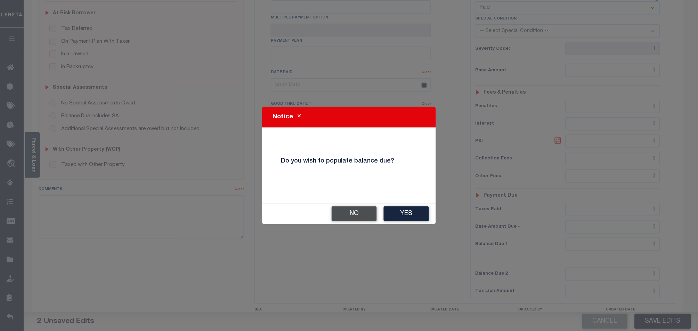
click at [349, 217] on button "No" at bounding box center [354, 213] width 45 height 15
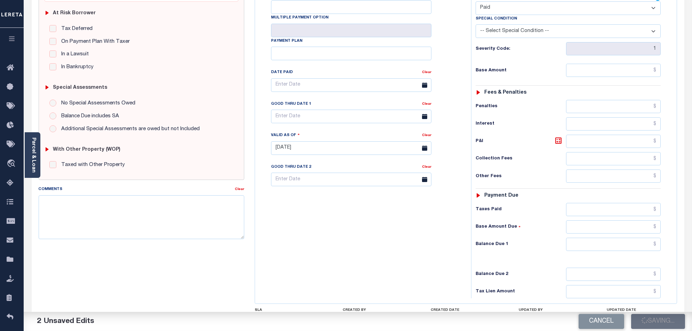
checkbox input "false"
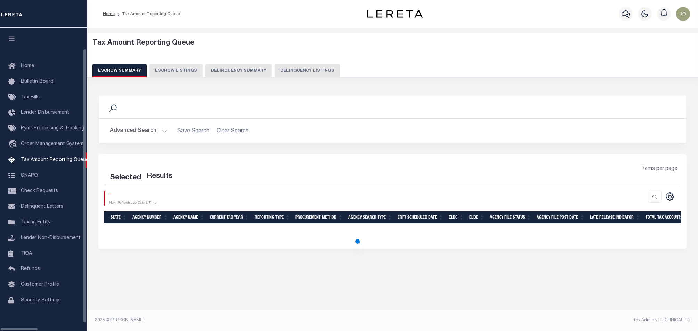
select select
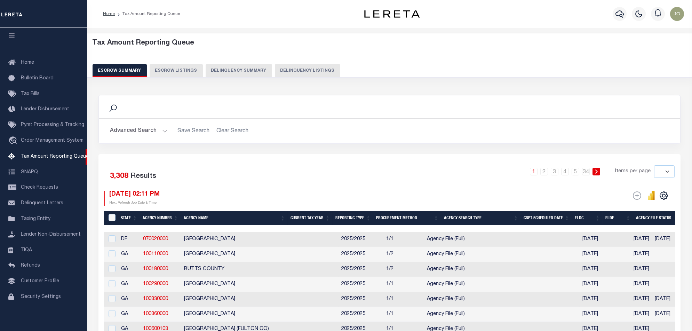
click at [233, 75] on button "Delinquency Summary" at bounding box center [238, 70] width 66 height 13
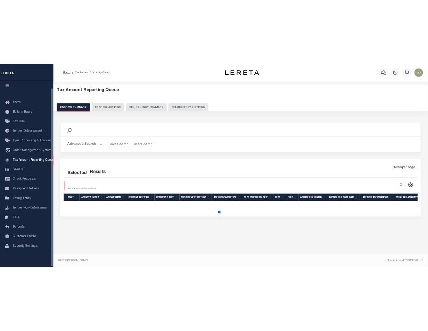
scroll to position [11, 0]
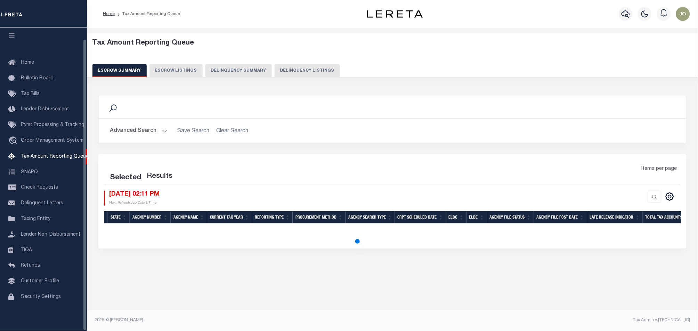
click at [237, 70] on button "Delinquency Summary" at bounding box center [238, 70] width 66 height 13
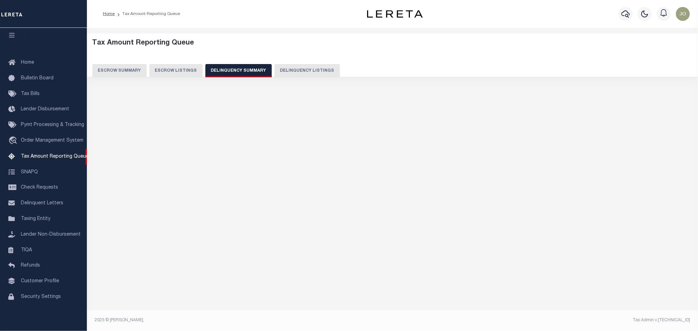
click at [237, 70] on button "Delinquency Summary" at bounding box center [238, 70] width 66 height 13
click at [366, 56] on div "Tax Amount Reporting Queue Escrow Summary Escrow Listings Delinquency Summary" at bounding box center [392, 58] width 600 height 38
click at [364, 55] on div "Tax Amount Reporting Queue Escrow Summary Escrow Listings Delinquency Summary" at bounding box center [392, 58] width 600 height 38
click at [394, 149] on div "Tax Amount Reporting Queue Escrow Summary Escrow Listings" at bounding box center [392, 93] width 611 height 130
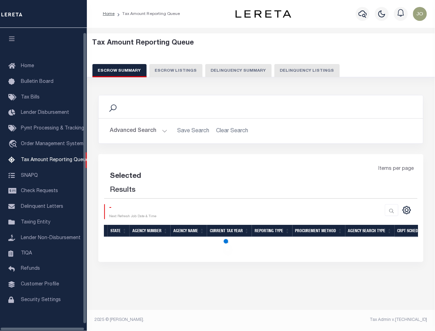
scroll to position [11, 0]
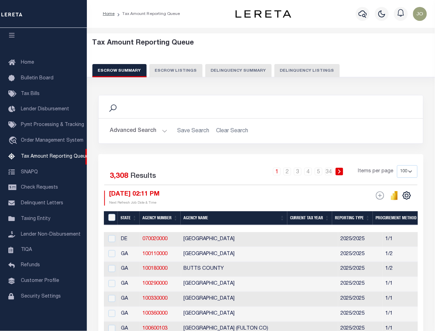
click at [242, 73] on button "Delinquency Summary" at bounding box center [238, 70] width 66 height 13
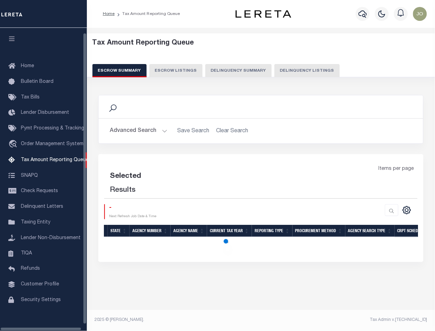
scroll to position [11, 0]
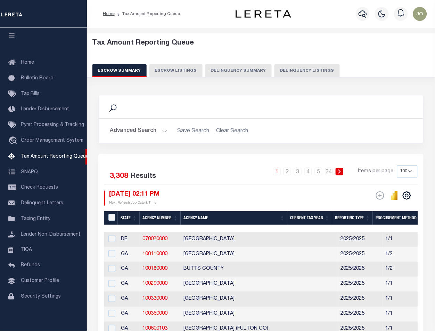
click at [184, 64] on button "Escrow Listings" at bounding box center [175, 70] width 53 height 13
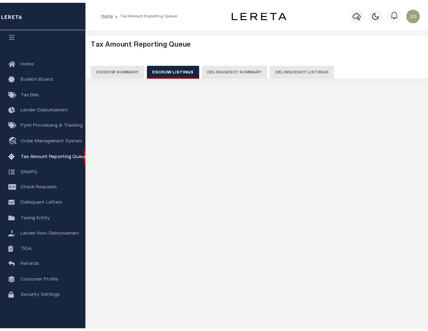
scroll to position [46, 0]
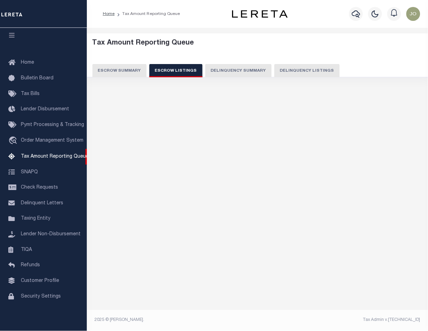
select select "100"
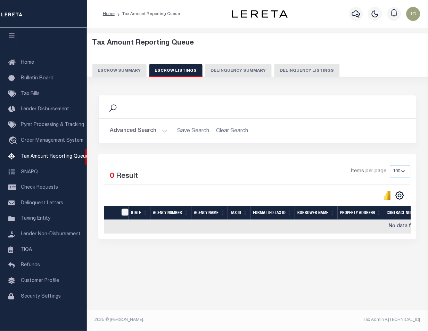
scroll to position [0, 0]
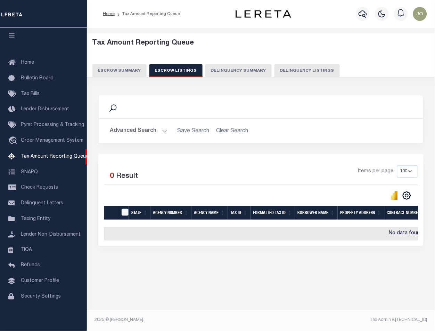
click at [147, 133] on button "Advanced Search" at bounding box center [139, 131] width 58 height 14
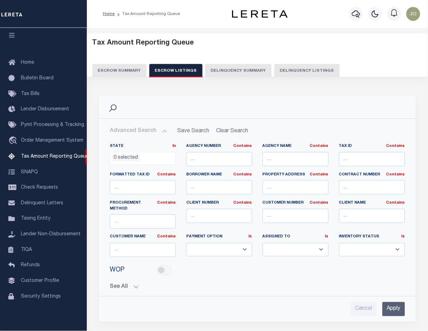
click at [119, 285] on div "State In In AK AL AR AZ CA CO CT DC DE FL GA GU HI IA ID IL IN KS [GEOGRAPHIC_D…" at bounding box center [257, 227] width 307 height 178
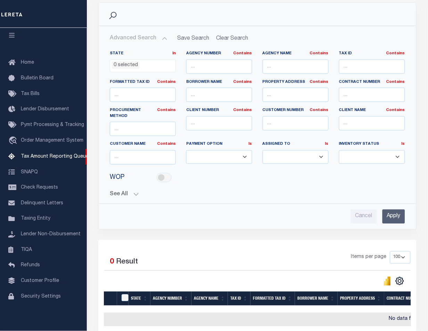
click at [129, 191] on button "See All" at bounding box center [258, 194] width 296 height 7
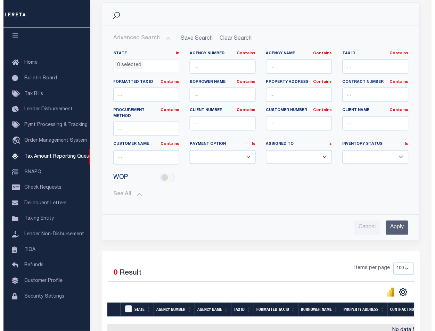
scroll to position [0, 0]
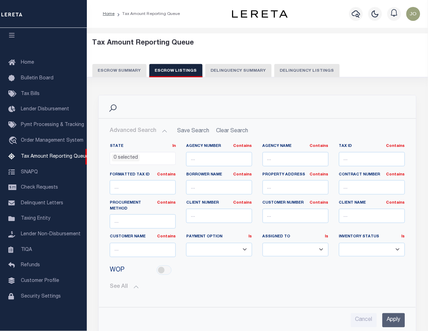
click at [254, 78] on div "Tax Amount Reporting Queue Escrow Summary Escrow Listings Delinquency Summary" at bounding box center [257, 60] width 355 height 55
click at [255, 71] on button "Delinquency Summary" at bounding box center [238, 70] width 66 height 13
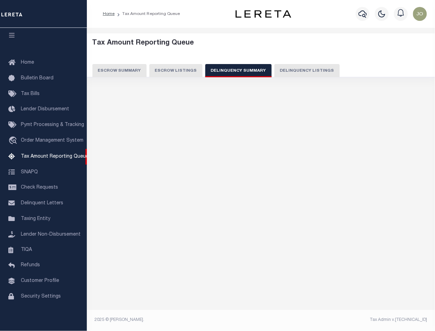
click at [354, 159] on div "Tax Amount Reporting Queue Escrow Summary Escrow Listings In" at bounding box center [261, 177] width 348 height 298
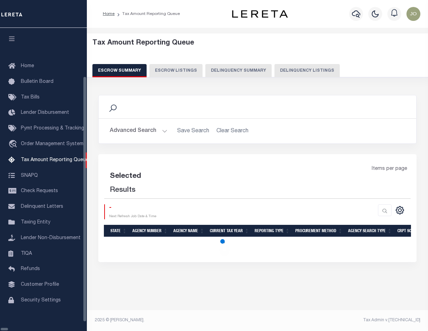
select select "100"
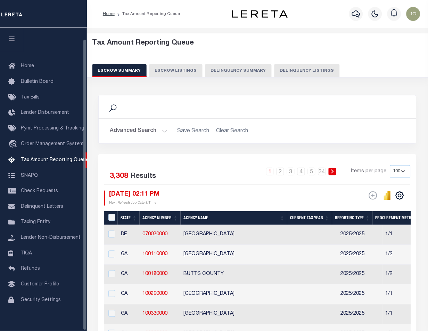
click at [230, 71] on button "Delinquency Summary" at bounding box center [238, 70] width 66 height 13
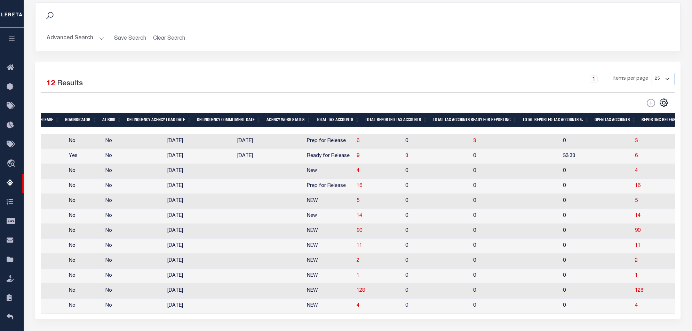
scroll to position [0, 406]
click at [407, 158] on span "3" at bounding box center [408, 155] width 3 height 5
select select "100"
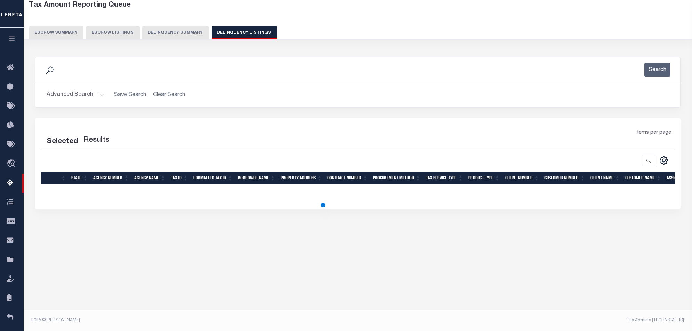
scroll to position [38, 0]
select select "100"
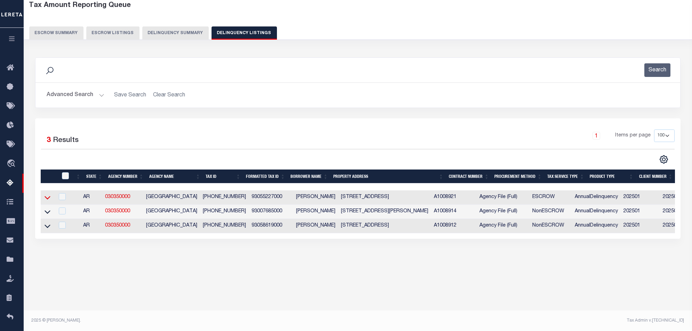
click at [49, 197] on icon at bounding box center [48, 197] width 6 height 3
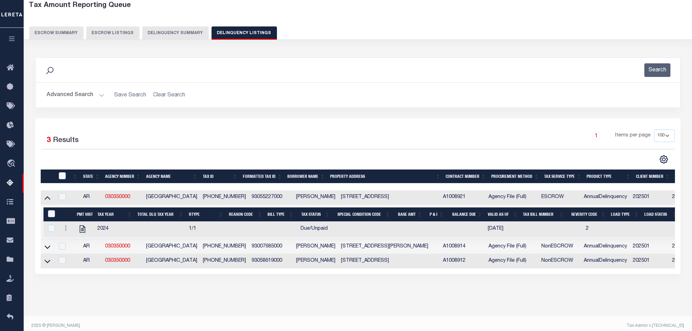
scroll to position [49, 0]
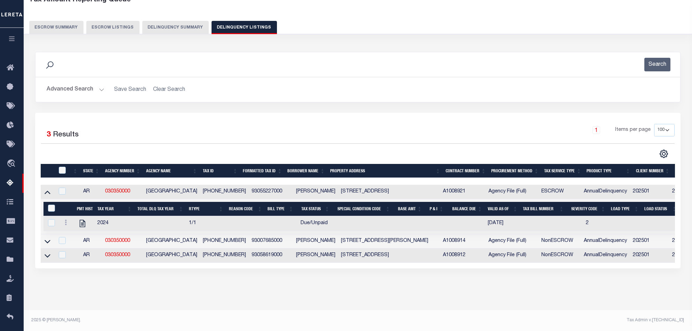
click at [305, 306] on div "Tax Amount Reporting Queue Escrow Summary Escrow Listings In" at bounding box center [358, 151] width 664 height 318
drag, startPoint x: 49, startPoint y: 250, endPoint x: 149, endPoint y: 241, distance: 100.5
click at [49, 252] on icon at bounding box center [48, 255] width 6 height 7
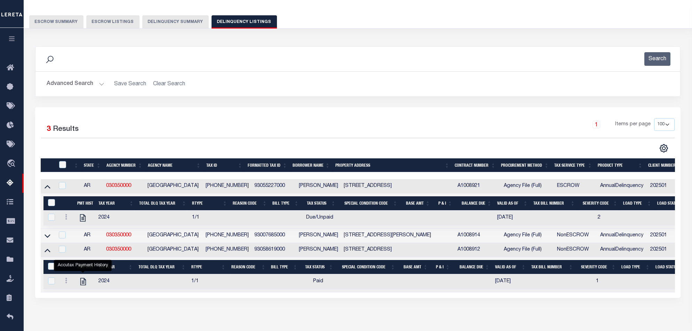
scroll to position [84, 0]
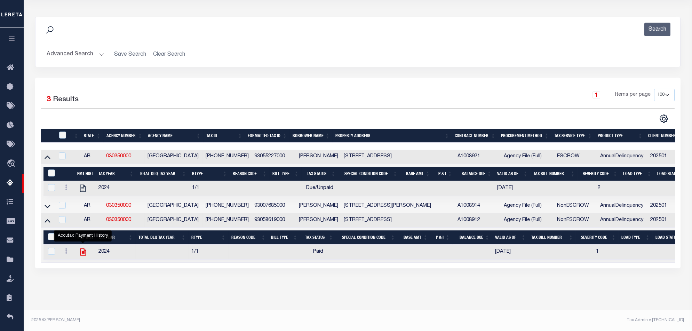
click at [80, 250] on icon "" at bounding box center [83, 251] width 9 height 9
checkbox input "true"
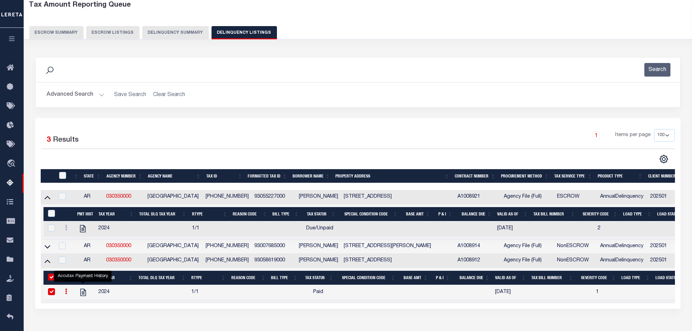
scroll to position [0, 0]
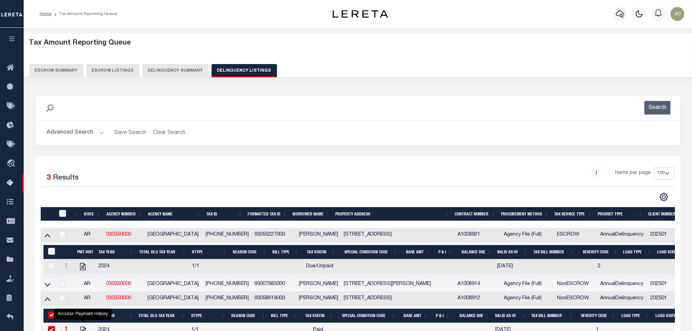
click at [178, 67] on button "Delinquency Summary" at bounding box center [175, 70] width 66 height 13
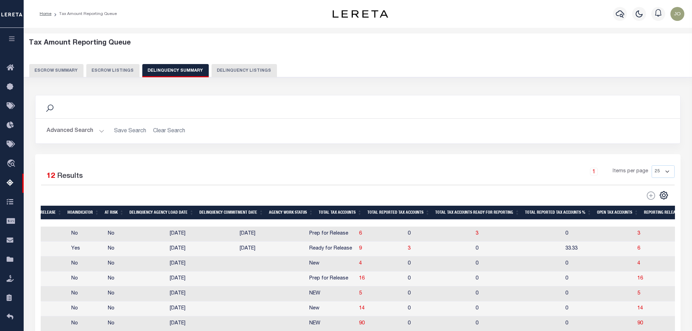
click at [161, 223] on div at bounding box center [369, 222] width 1471 height 7
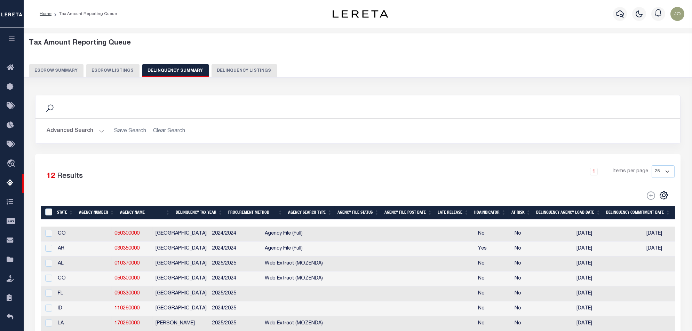
scroll to position [139, 0]
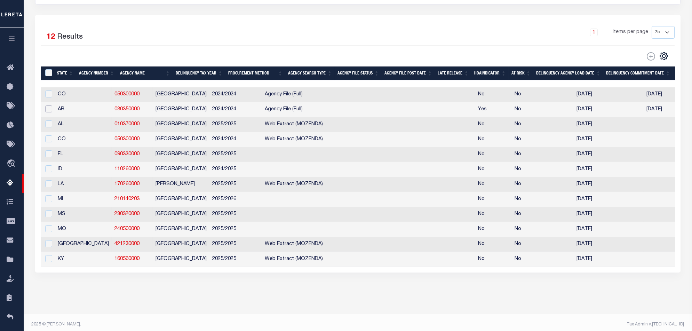
click at [47, 110] on input "checkbox" at bounding box center [48, 108] width 7 height 7
checkbox input "true"
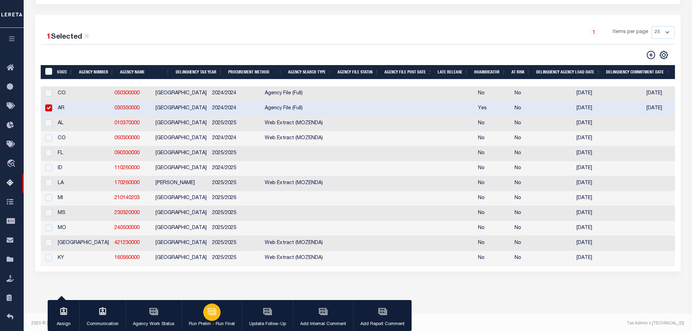
click at [209, 314] on icon "button" at bounding box center [212, 311] width 7 height 5
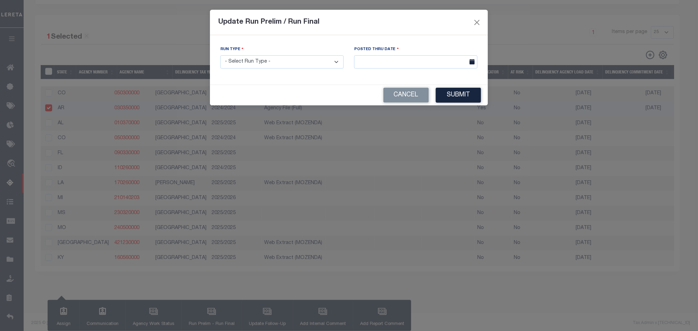
click at [305, 59] on select "- Select Run Type - Prelim Run Final Run" at bounding box center [281, 62] width 123 height 14
select select "F"
click at [220, 55] on select "- Select Run Type - Prelim Run Final Run" at bounding box center [281, 62] width 123 height 14
click at [417, 60] on input "text" at bounding box center [415, 62] width 123 height 14
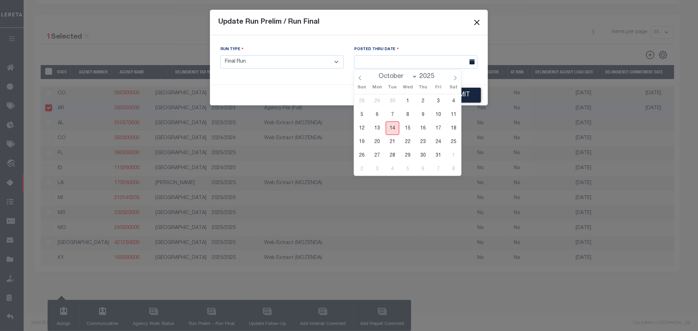
click at [392, 130] on span "14" at bounding box center [393, 128] width 14 height 14
type input "[DATE]"
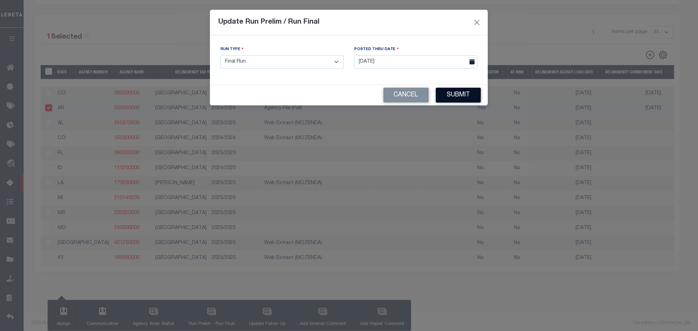
click at [428, 98] on button "Submit" at bounding box center [458, 95] width 45 height 15
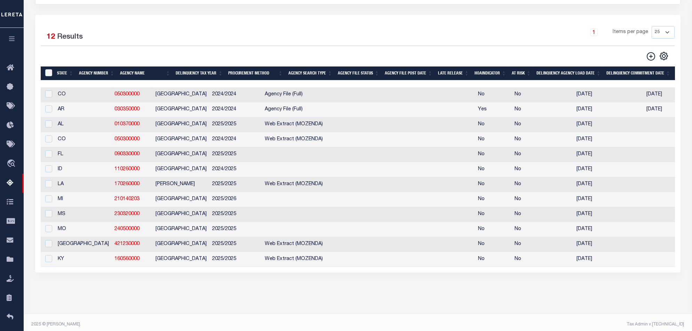
scroll to position [0, 554]
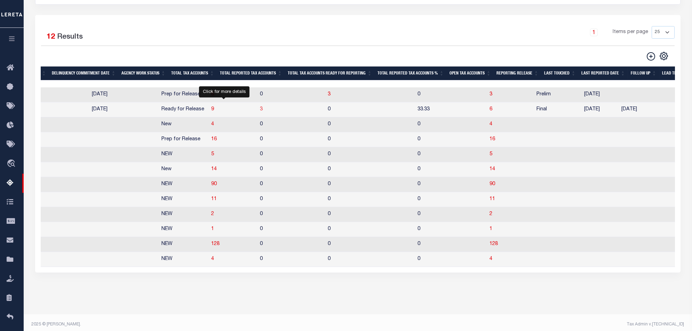
click at [260, 110] on span "3" at bounding box center [261, 109] width 3 height 5
select select "100"
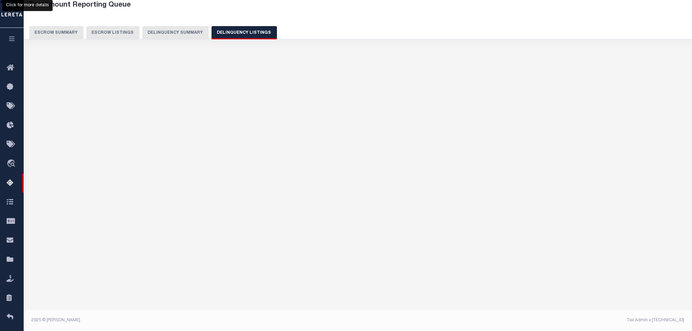
select select "100"
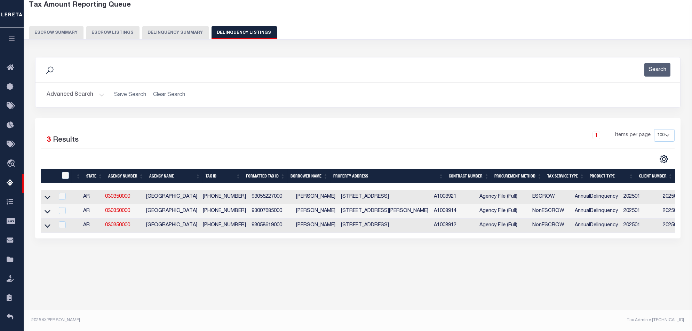
scroll to position [38, 0]
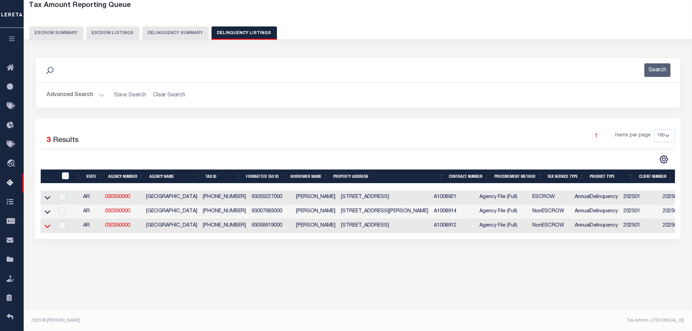
click at [48, 226] on icon at bounding box center [48, 225] width 6 height 7
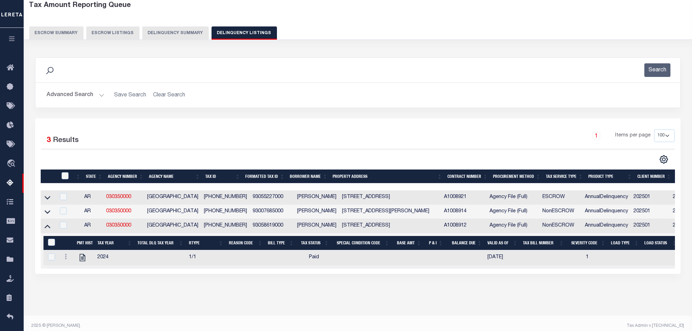
scroll to position [49, 0]
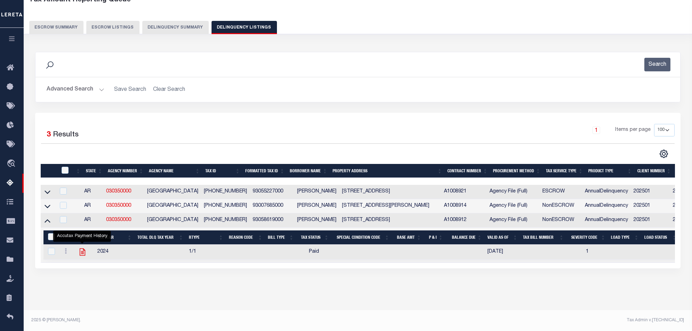
click at [82, 248] on icon "" at bounding box center [82, 251] width 9 height 9
checkbox input "true"
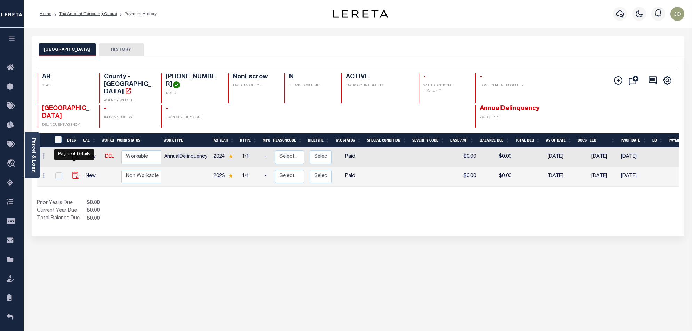
click at [72, 172] on img "" at bounding box center [75, 175] width 7 height 7
checkbox input "true"
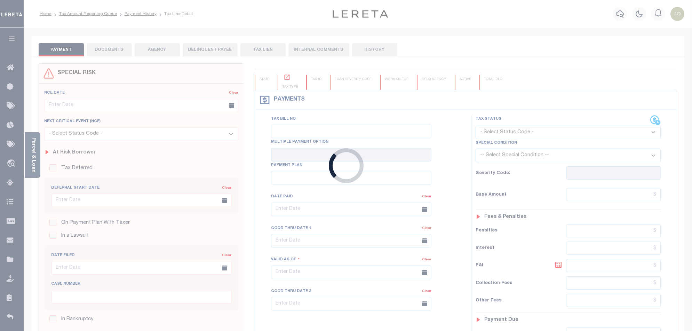
checkbox input "false"
type input "[DATE]"
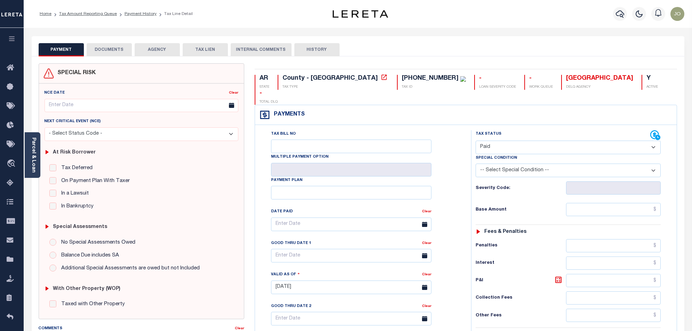
click at [514, 140] on select "- Select Status Code - Open Due/Unpaid Paid Incomplete No Tax Due Internal Refu…" at bounding box center [567, 147] width 185 height 14
select select "DUE"
click at [475, 140] on select "- Select Status Code - Open Due/Unpaid Paid Incomplete No Tax Due Internal Refu…" at bounding box center [567, 147] width 185 height 14
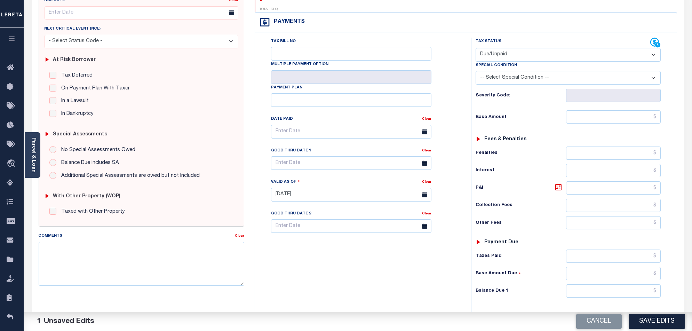
scroll to position [181, 0]
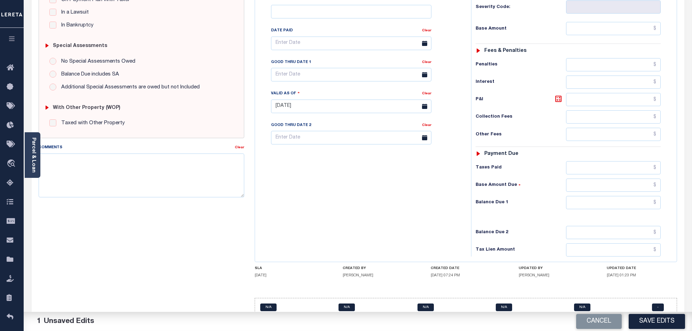
click at [672, 322] on button "Save Edits" at bounding box center [656, 321] width 56 height 15
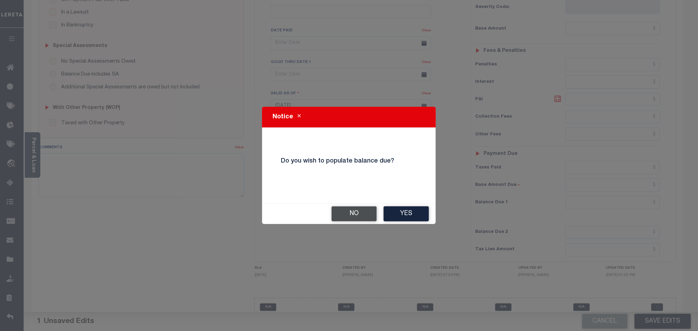
click at [364, 212] on button "No" at bounding box center [354, 213] width 45 height 15
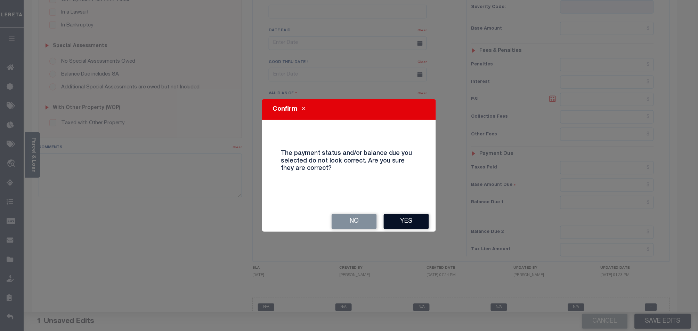
click at [399, 222] on button "Yes" at bounding box center [406, 221] width 45 height 15
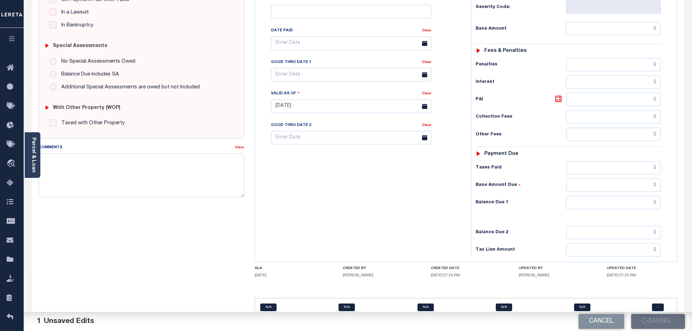
checkbox input "false"
